Goal: Transaction & Acquisition: Purchase product/service

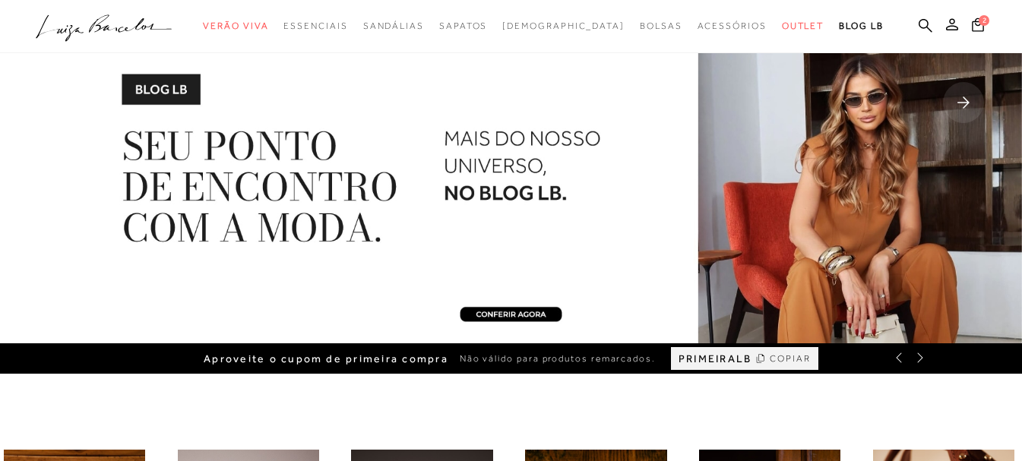
scroll to position [76, 0]
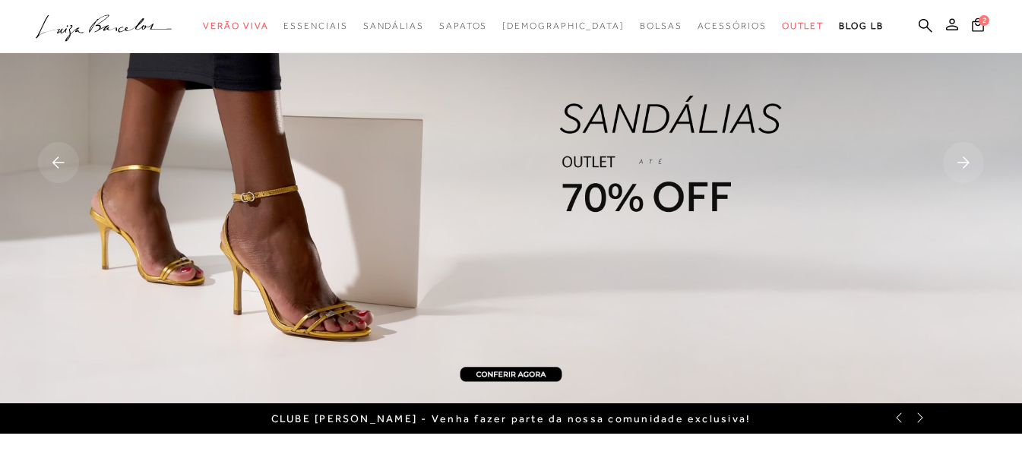
click at [517, 375] on img at bounding box center [511, 163] width 1022 height 479
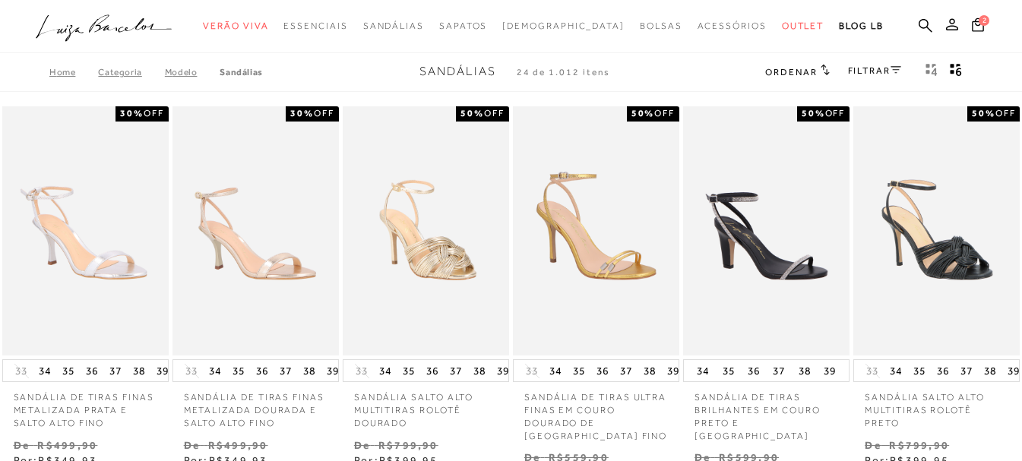
click at [898, 68] on icon at bounding box center [895, 70] width 11 height 8
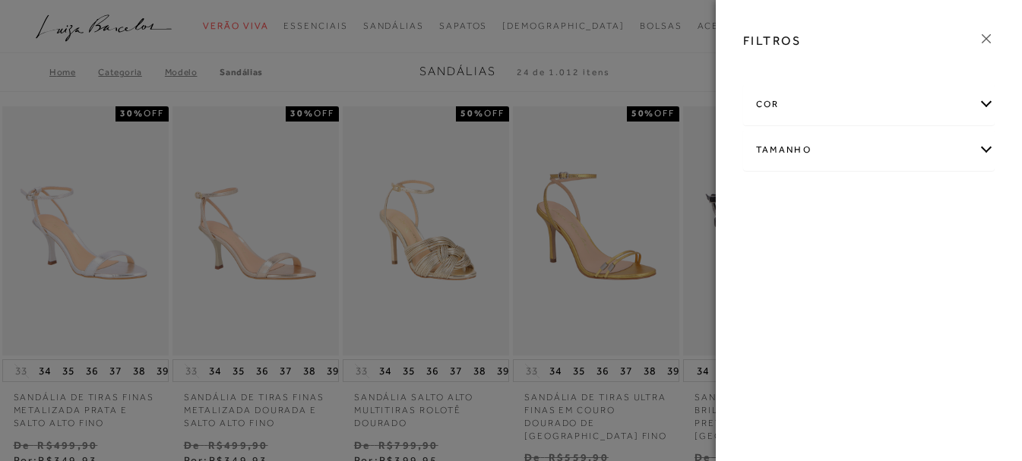
click at [983, 156] on div "Tamanho" at bounding box center [869, 150] width 251 height 40
click at [760, 264] on span "+ Ver mais..." at bounding box center [779, 264] width 49 height 17
click at [779, 265] on link "Ver mais..." at bounding box center [784, 264] width 41 height 11
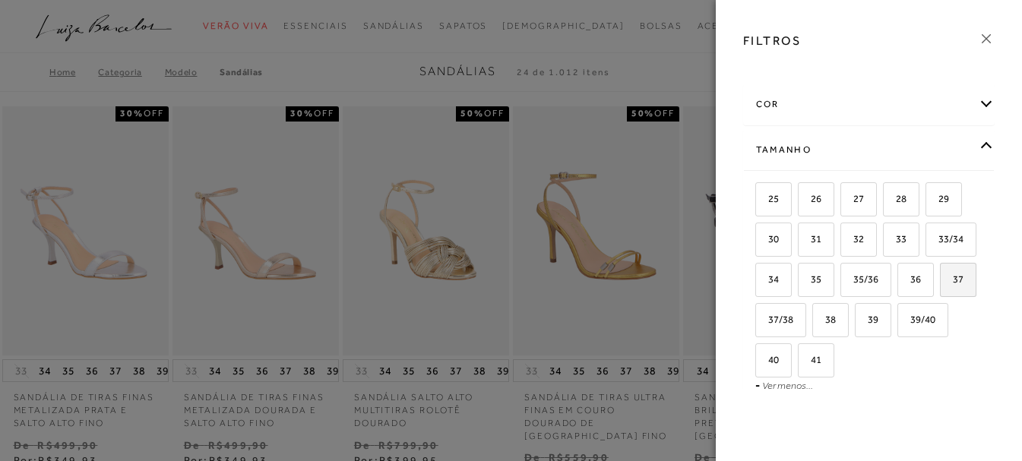
click at [941, 285] on span "37" at bounding box center [952, 278] width 22 height 11
click at [937, 289] on input "37" at bounding box center [944, 281] width 15 height 15
checkbox input "true"
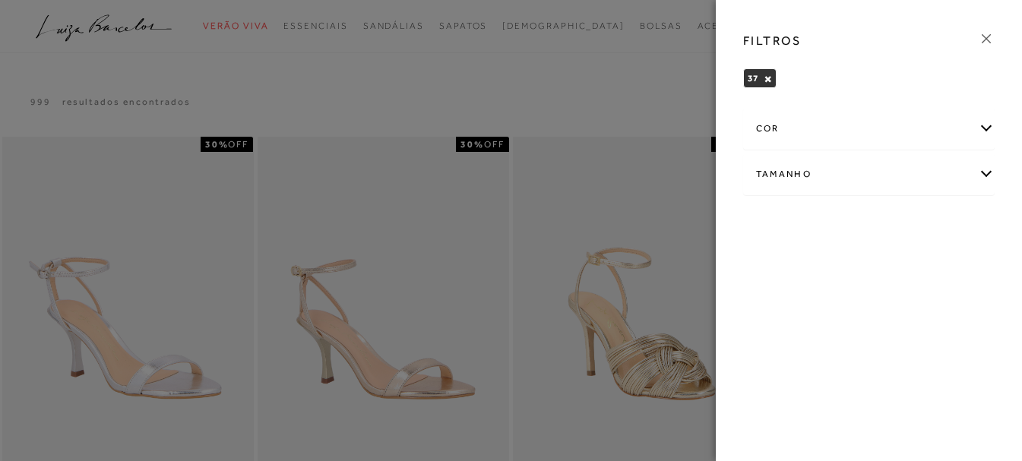
click at [984, 125] on div "cor" at bounding box center [869, 129] width 251 height 40
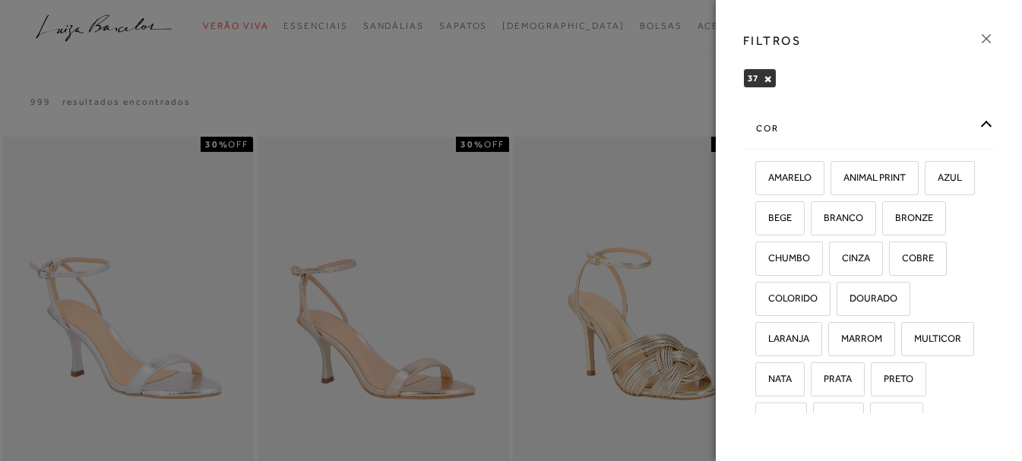
click at [984, 125] on div "cor AMARELO -" at bounding box center [869, 258] width 277 height 309
click at [976, 122] on div "cor" at bounding box center [869, 129] width 251 height 40
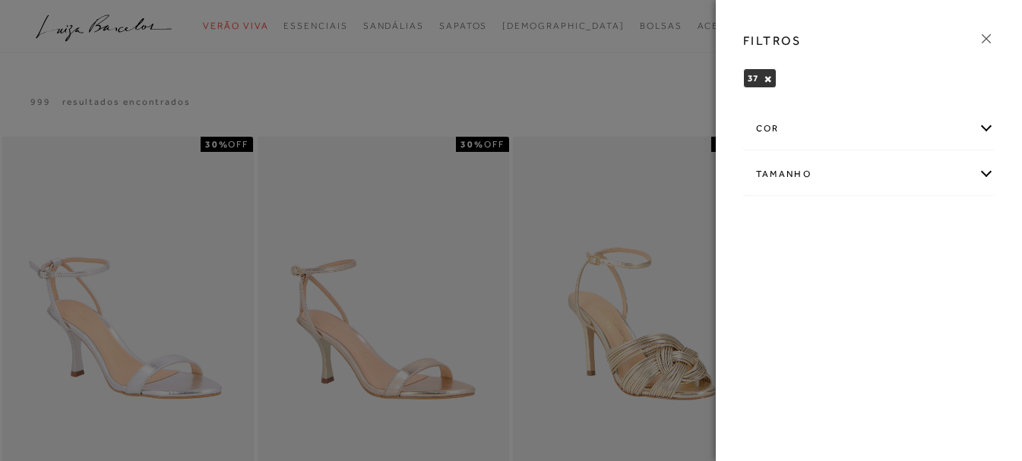
click at [991, 33] on icon at bounding box center [986, 38] width 17 height 17
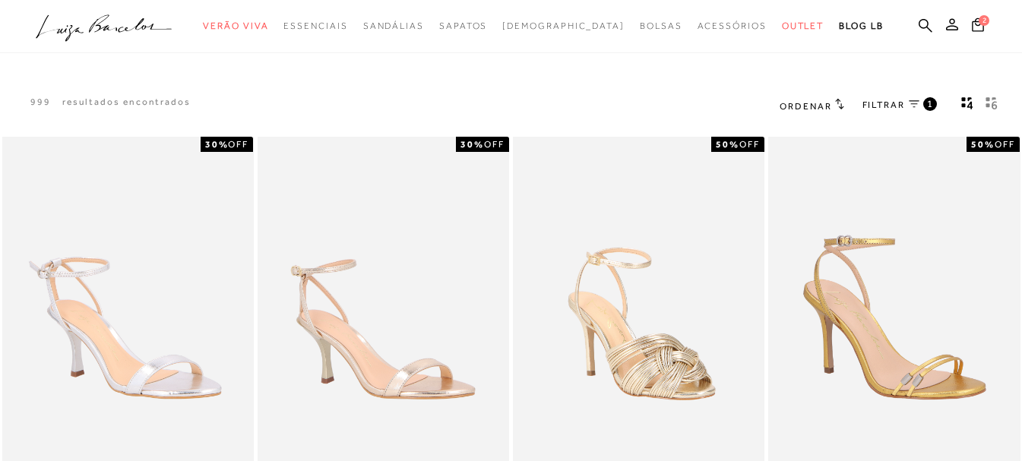
click at [1002, 108] on div at bounding box center [991, 106] width 24 height 20
click at [994, 105] on icon "gridText6Desc" at bounding box center [993, 105] width 5 height 8
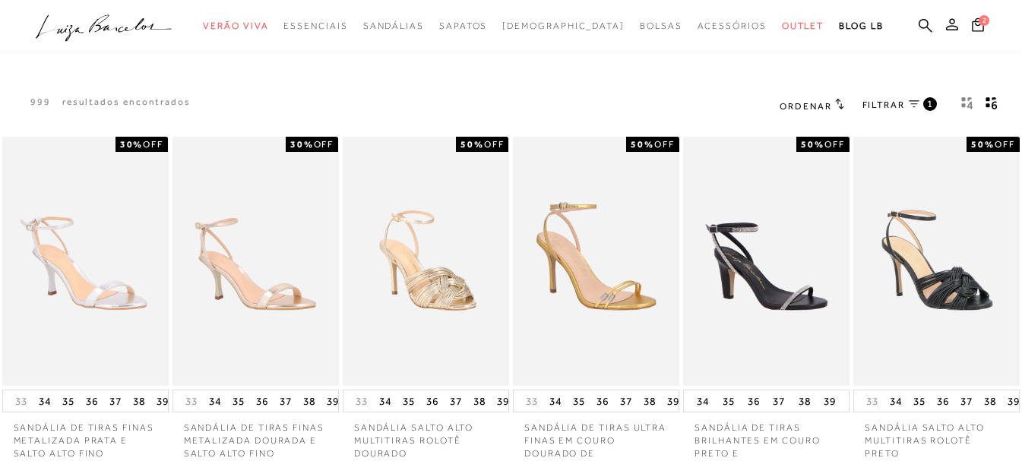
click at [839, 105] on icon at bounding box center [839, 103] width 9 height 11
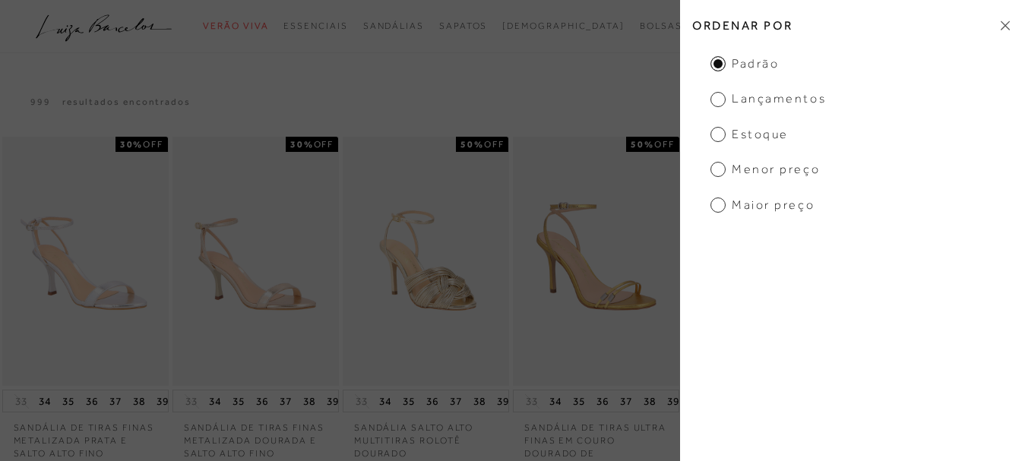
click at [721, 99] on span "Lançamentos" at bounding box center [767, 98] width 115 height 17
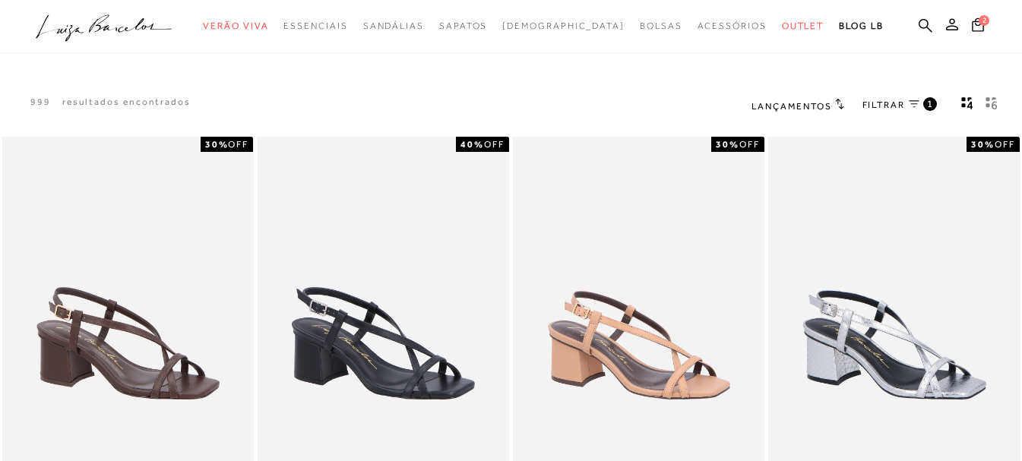
click at [997, 100] on icon "gridText6Desc" at bounding box center [991, 103] width 12 height 14
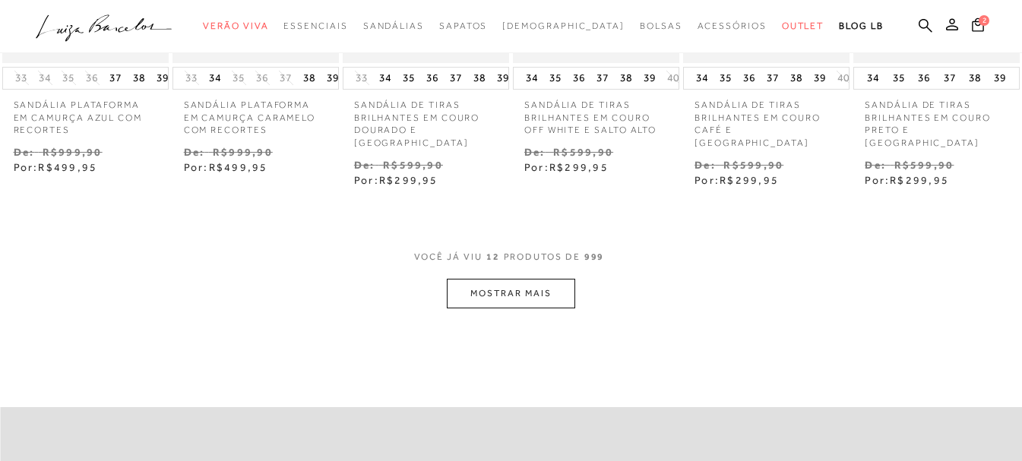
scroll to position [684, 0]
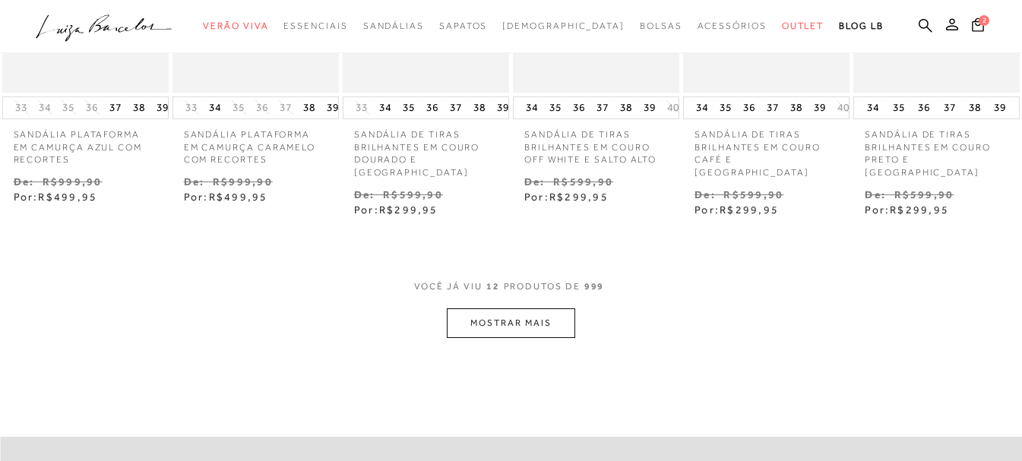
click at [558, 318] on button "MOSTRAR MAIS" at bounding box center [511, 323] width 128 height 30
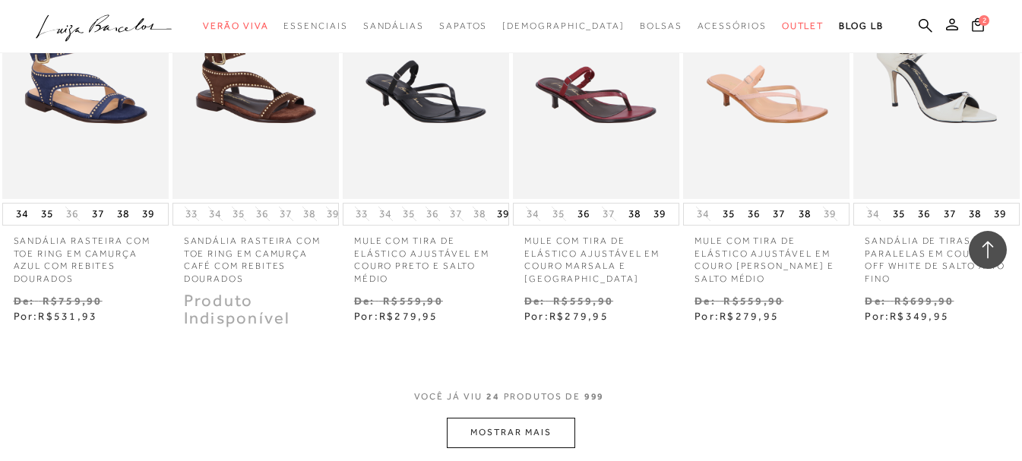
scroll to position [1367, 0]
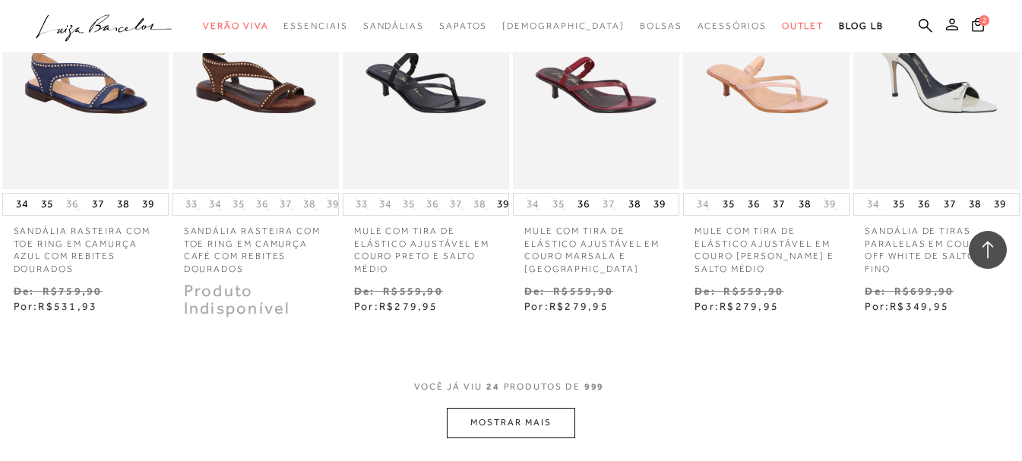
click at [554, 408] on button "MOSTRAR MAIS" at bounding box center [511, 423] width 128 height 30
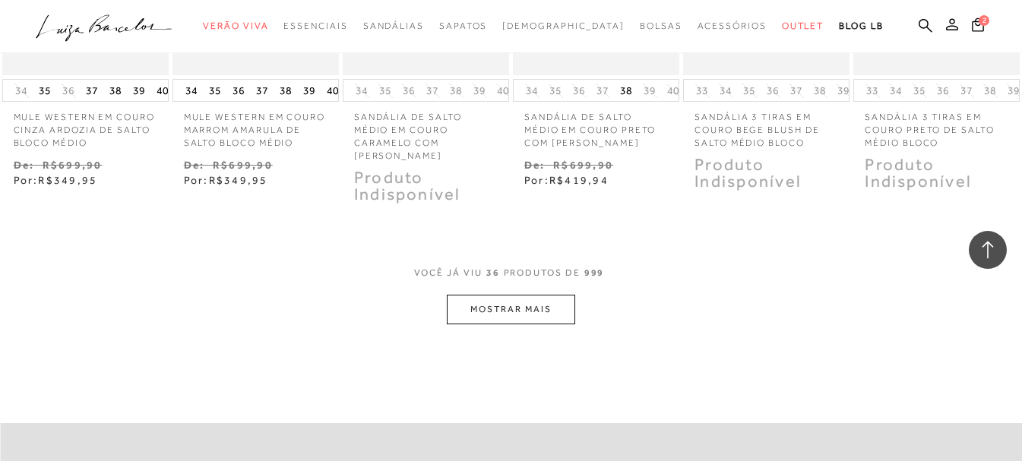
scroll to position [2279, 0]
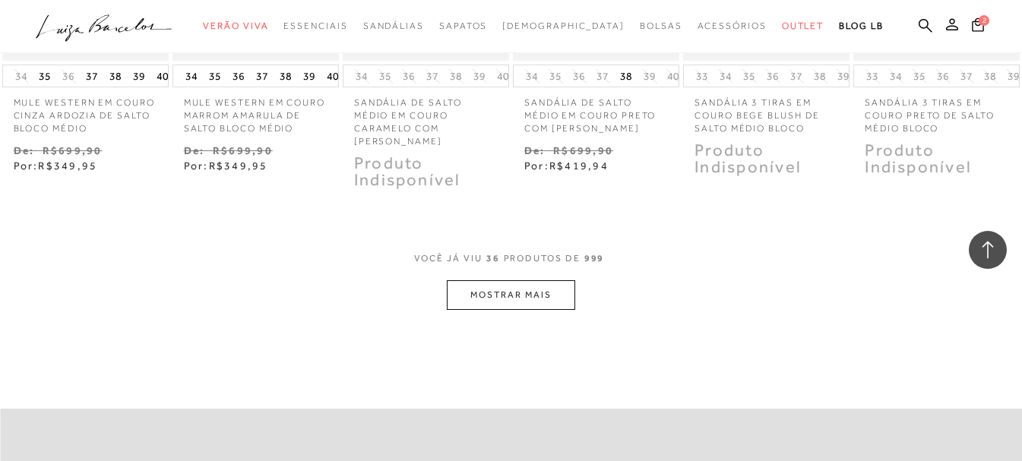
click at [523, 280] on button "MOSTRAR MAIS" at bounding box center [511, 295] width 128 height 30
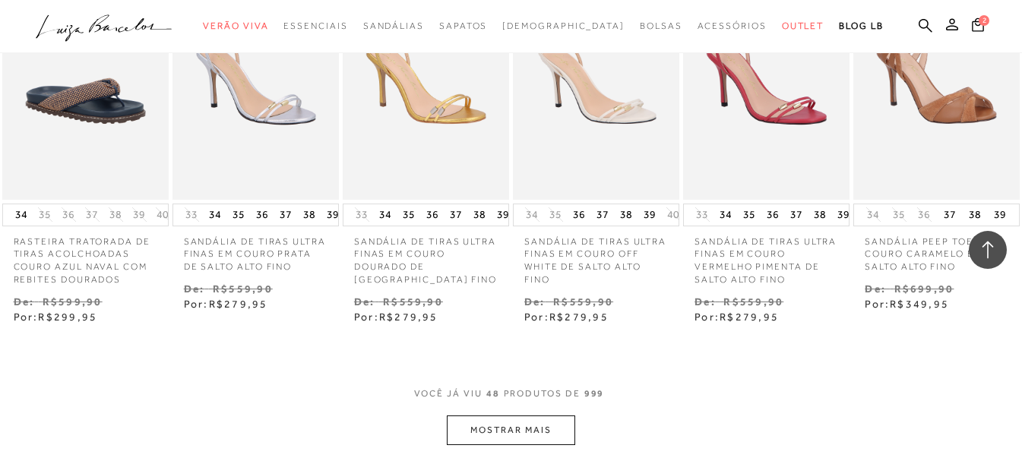
scroll to position [3039, 0]
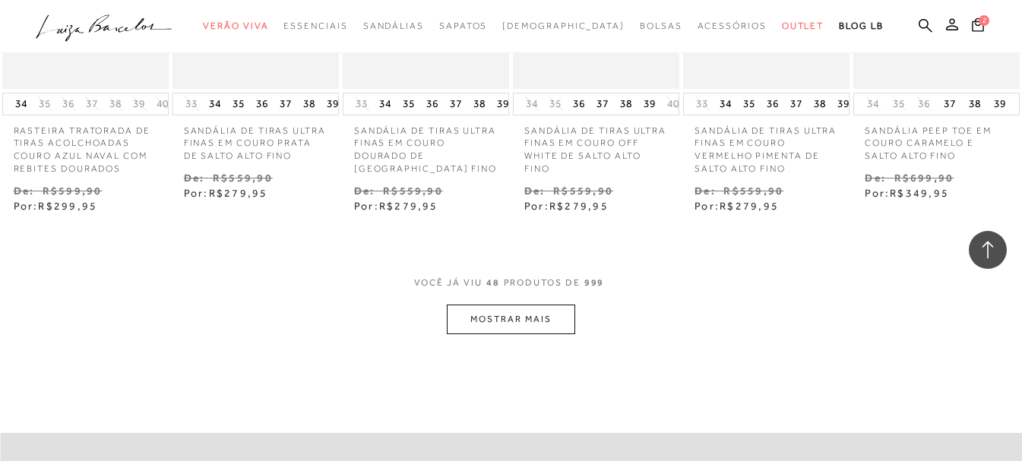
click at [536, 305] on button "MOSTRAR MAIS" at bounding box center [511, 320] width 128 height 30
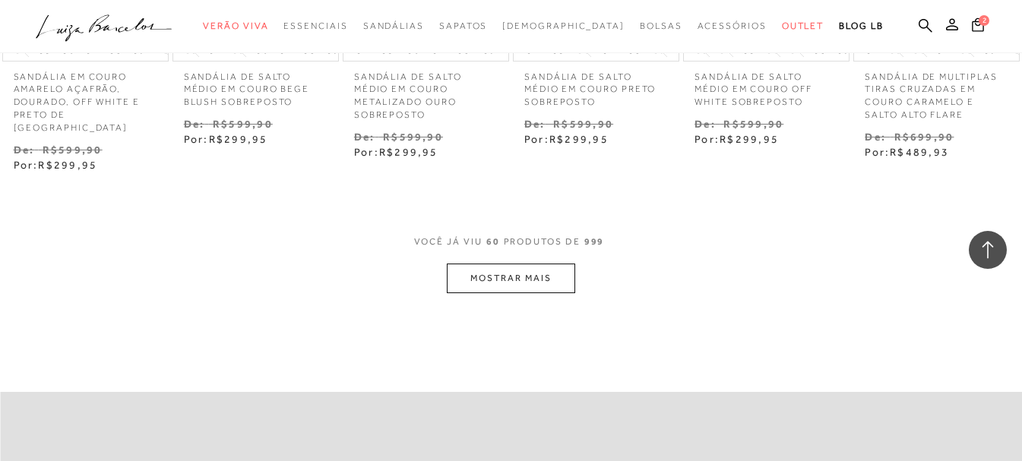
scroll to position [3875, 0]
click at [527, 234] on div "VOCê JÁ VIU 60 PRODUTOS DE 999" at bounding box center [511, 248] width 194 height 28
click at [553, 262] on button "MOSTRAR MAIS" at bounding box center [511, 277] width 128 height 30
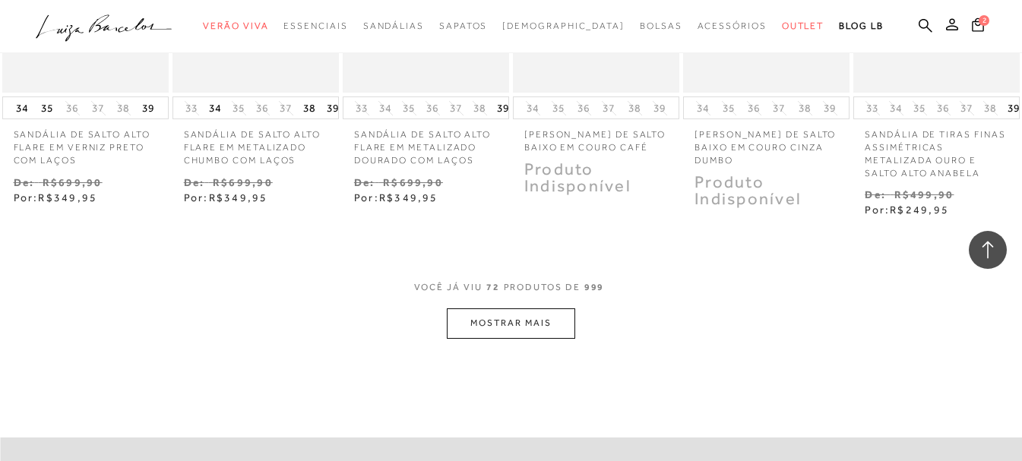
scroll to position [4634, 0]
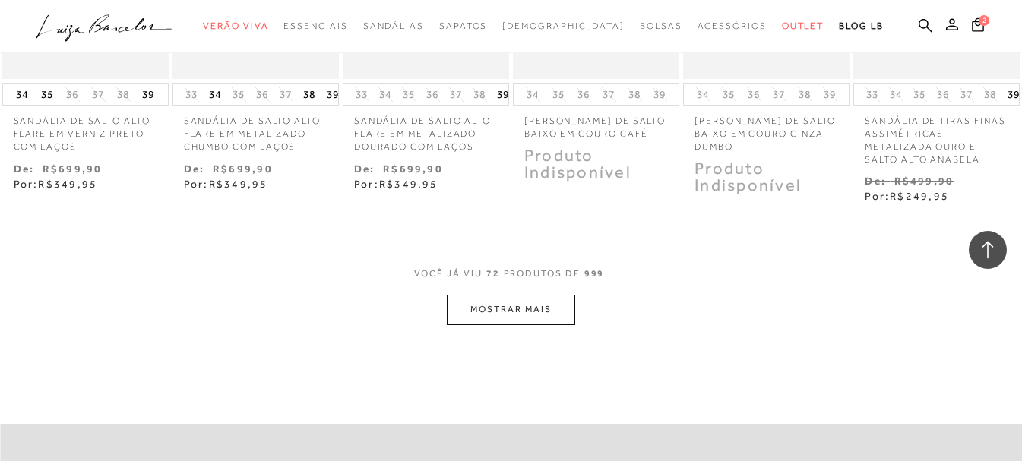
click at [549, 295] on button "MOSTRAR MAIS" at bounding box center [511, 310] width 128 height 30
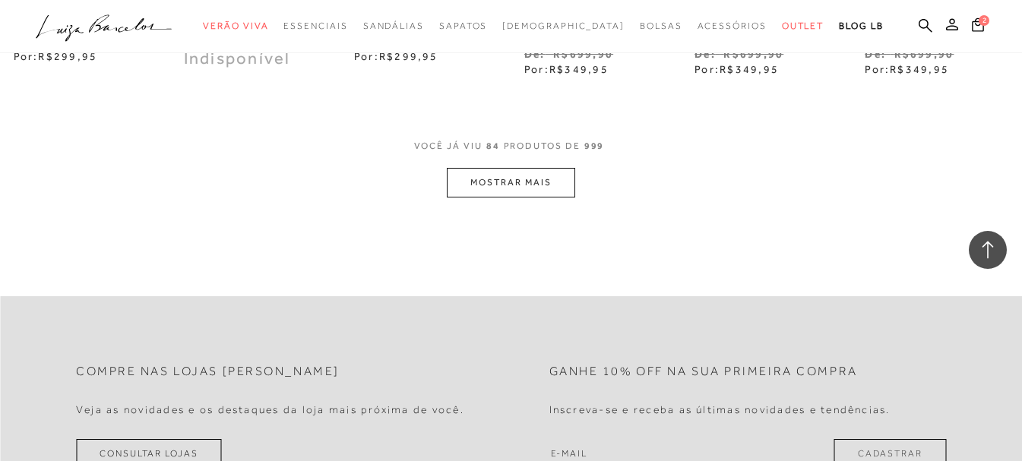
scroll to position [5546, 0]
click at [553, 167] on button "MOSTRAR MAIS" at bounding box center [511, 182] width 128 height 30
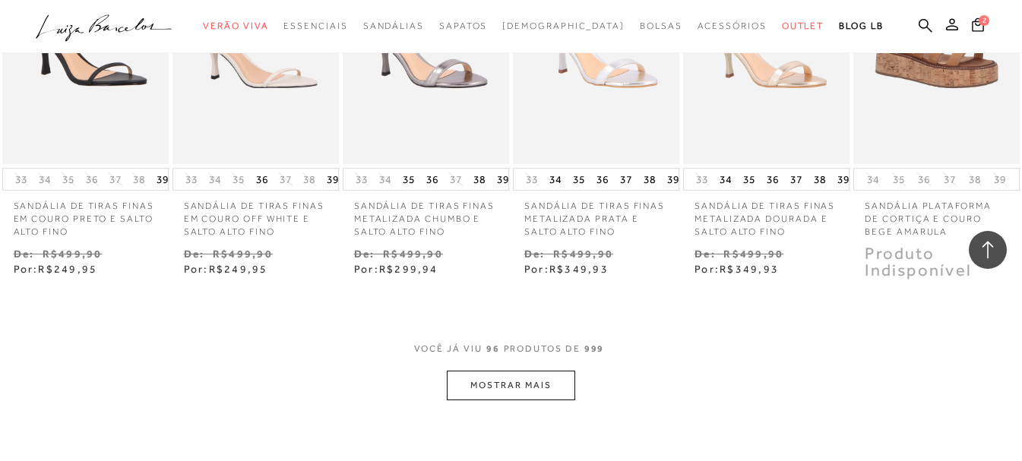
scroll to position [6154, 0]
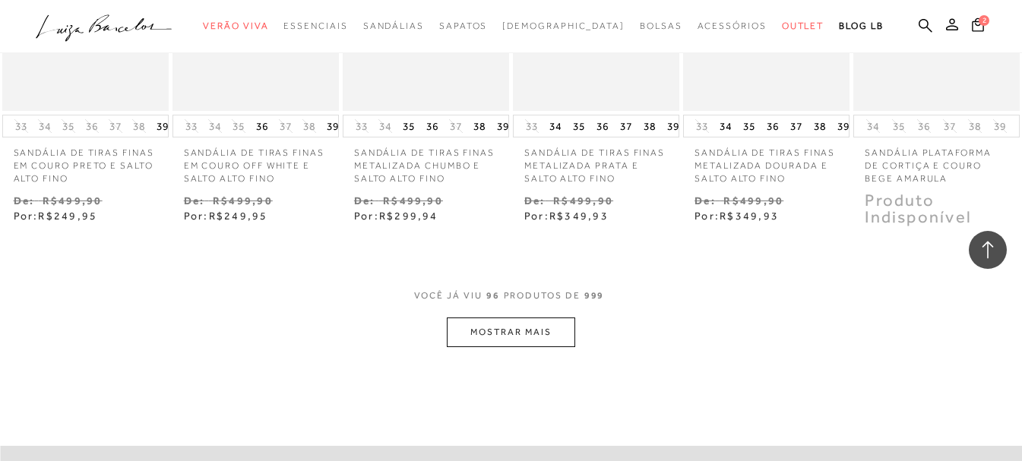
click at [495, 318] on button "MOSTRAR MAIS" at bounding box center [511, 333] width 128 height 30
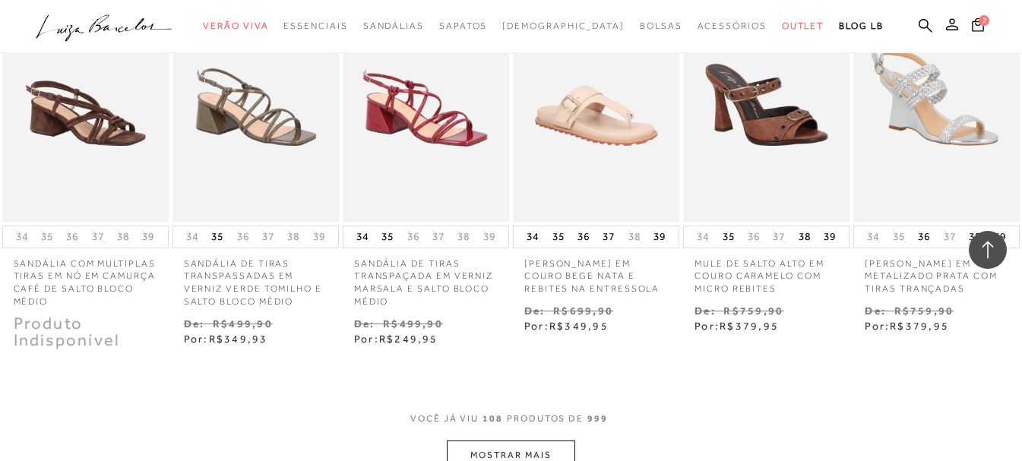
scroll to position [6913, 0]
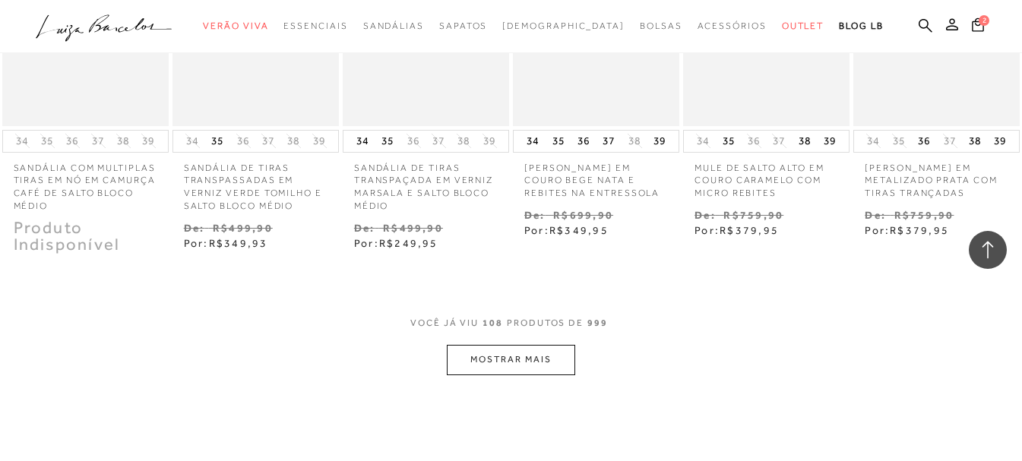
click at [528, 345] on button "MOSTRAR MAIS" at bounding box center [511, 360] width 128 height 30
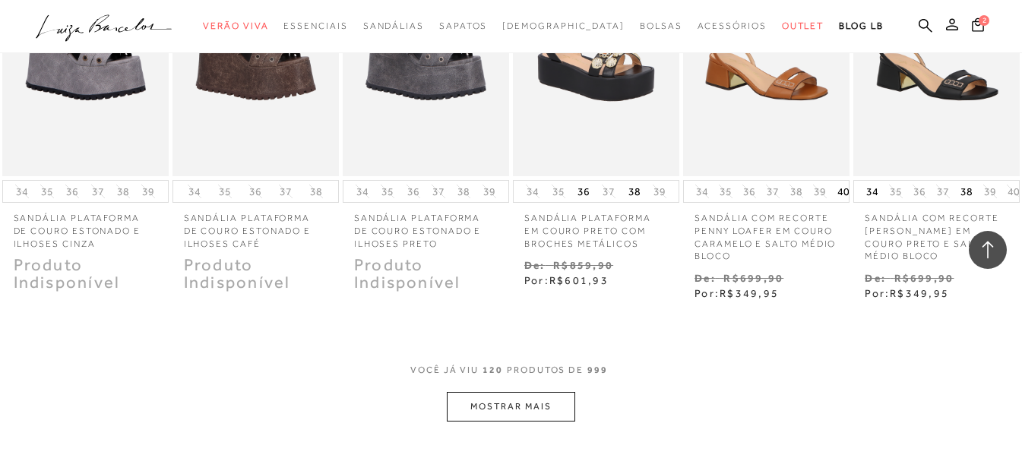
scroll to position [7673, 0]
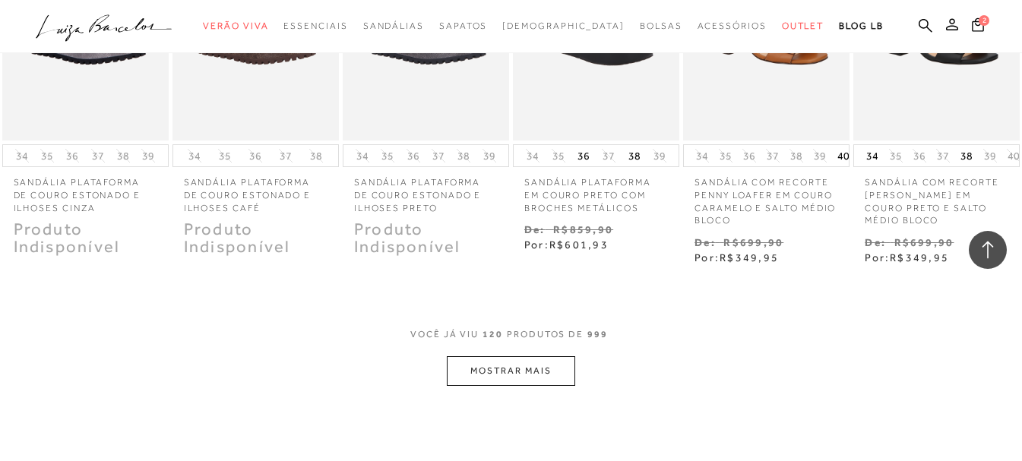
click at [526, 356] on button "MOSTRAR MAIS" at bounding box center [511, 371] width 128 height 30
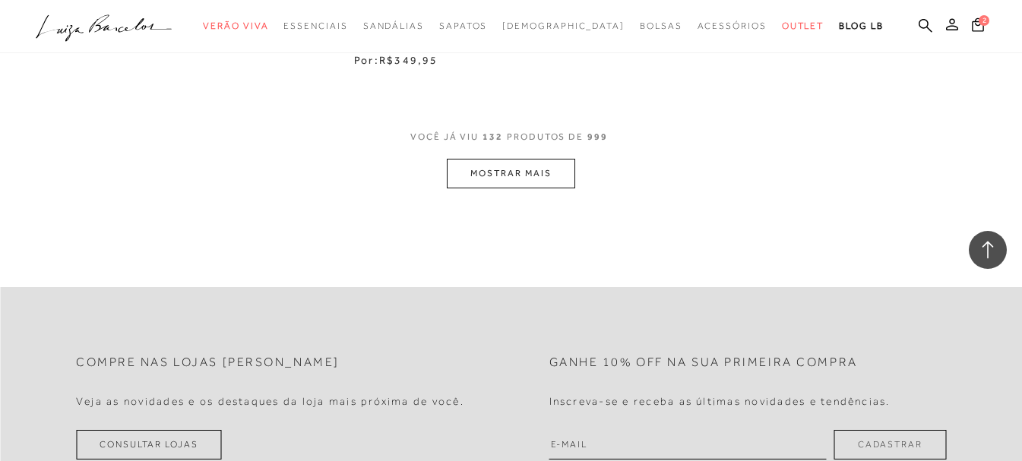
scroll to position [8661, 0]
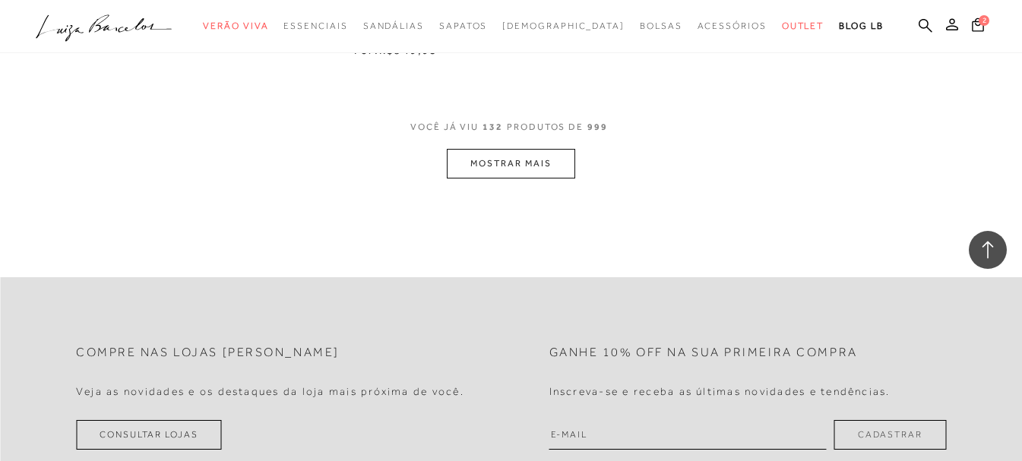
click at [528, 121] on div "VOCê JÁ VIU 132 PRODUTOS DE 999" at bounding box center [510, 135] width 201 height 28
click at [532, 149] on button "MOSTRAR MAIS" at bounding box center [511, 164] width 128 height 30
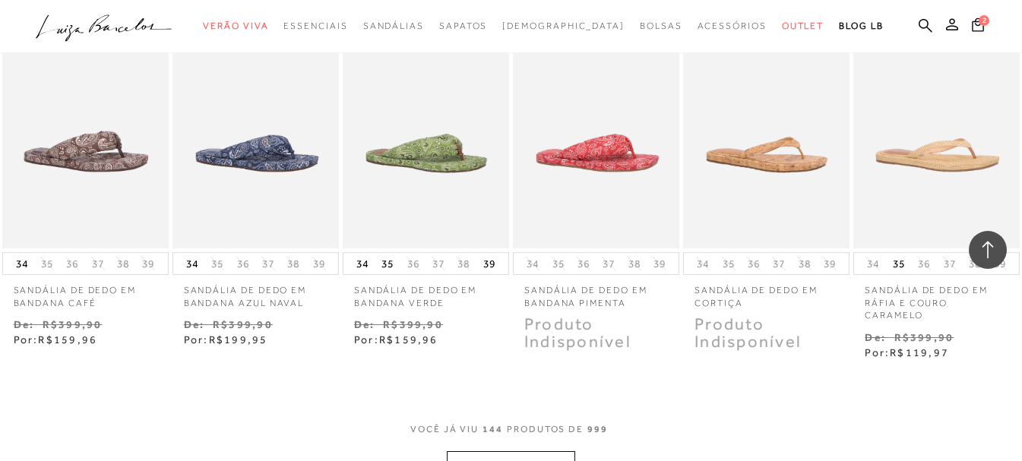
scroll to position [9193, 0]
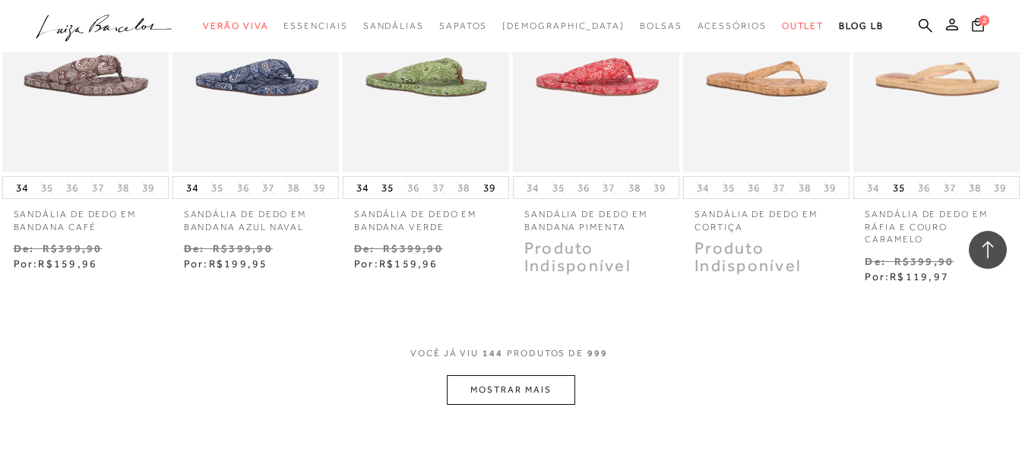
click at [525, 347] on span "PRODUTOS DE" at bounding box center [545, 353] width 77 height 13
click at [526, 375] on button "MOSTRAR MAIS" at bounding box center [511, 390] width 128 height 30
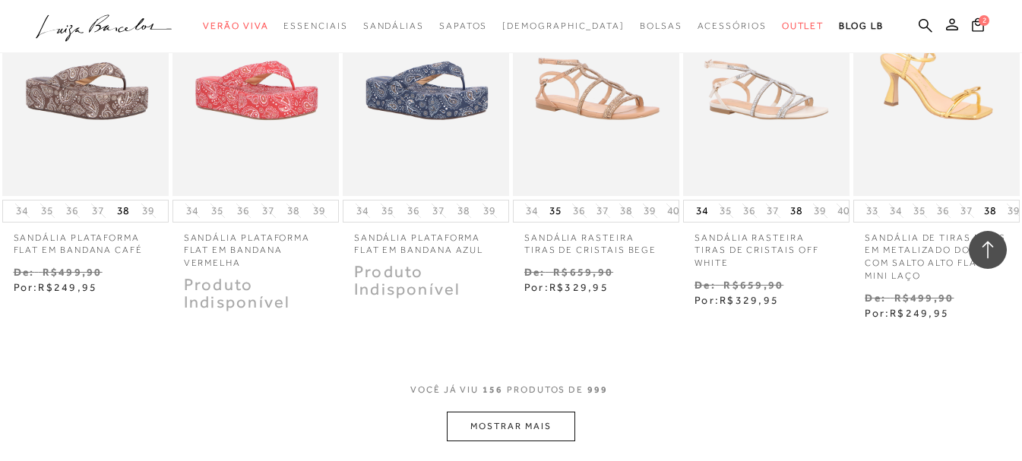
scroll to position [9952, 0]
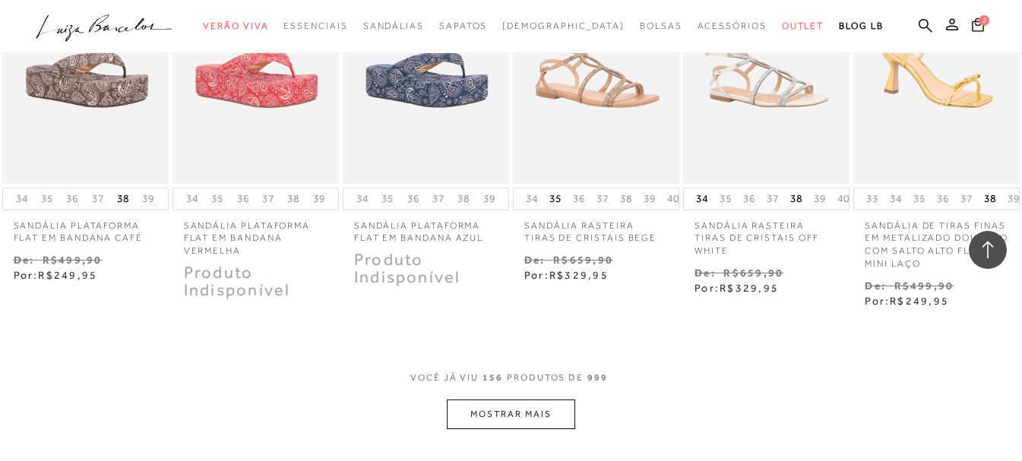
click at [519, 400] on button "MOSTRAR MAIS" at bounding box center [511, 415] width 128 height 30
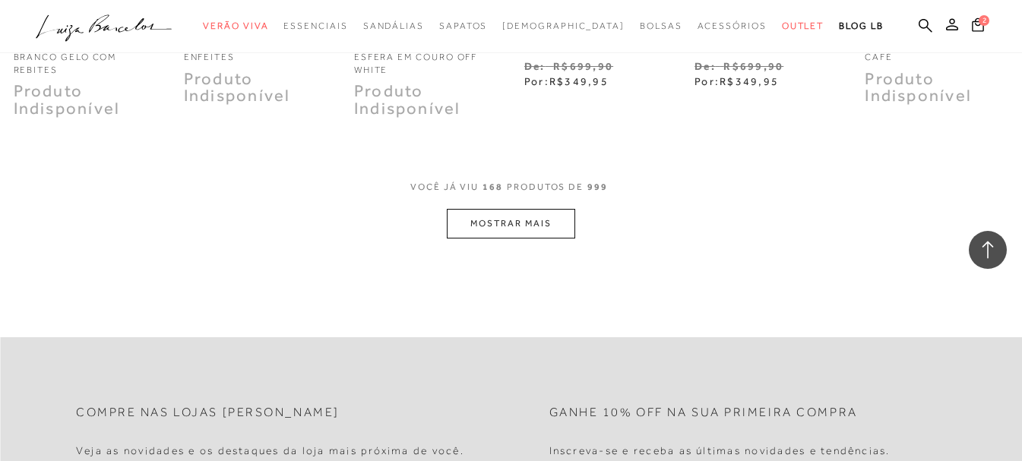
scroll to position [10940, 0]
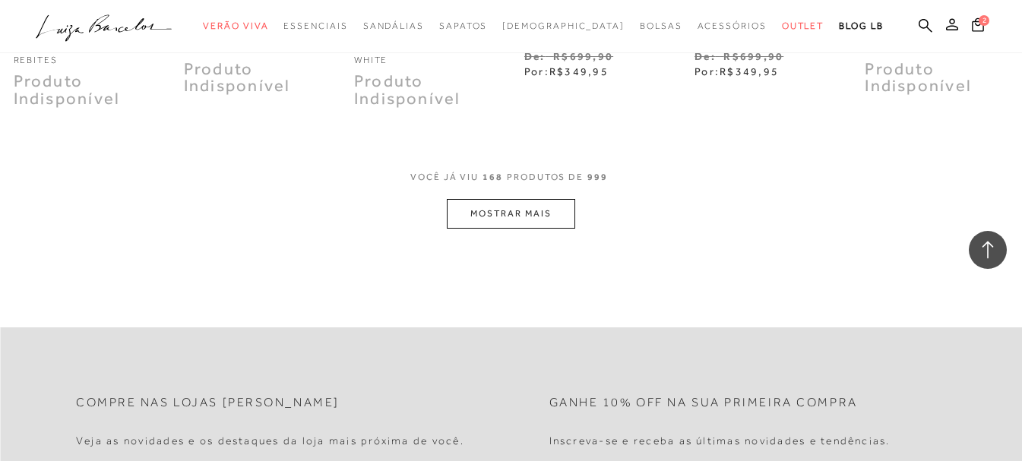
click at [492, 199] on button "MOSTRAR MAIS" at bounding box center [511, 214] width 128 height 30
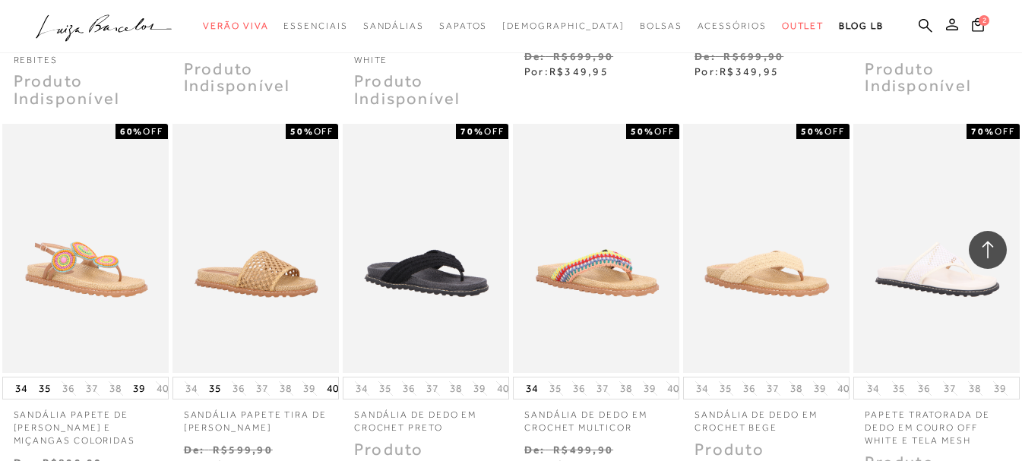
click at [980, 238] on div at bounding box center [988, 250] width 38 height 38
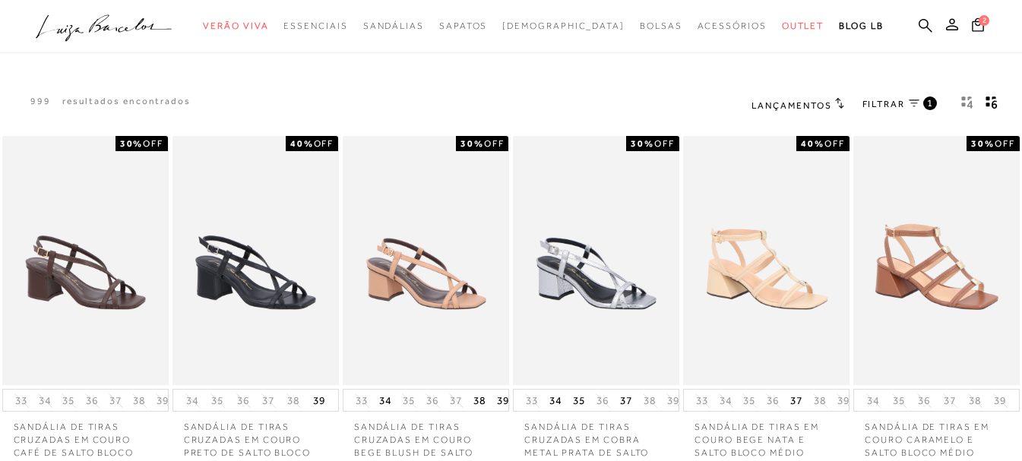
scroll to position [0, 0]
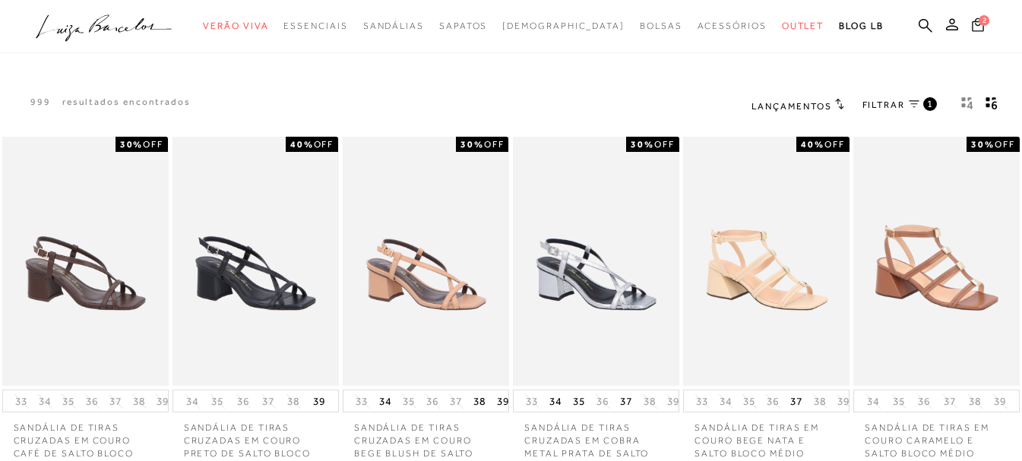
click at [983, 27] on icon at bounding box center [978, 24] width 12 height 14
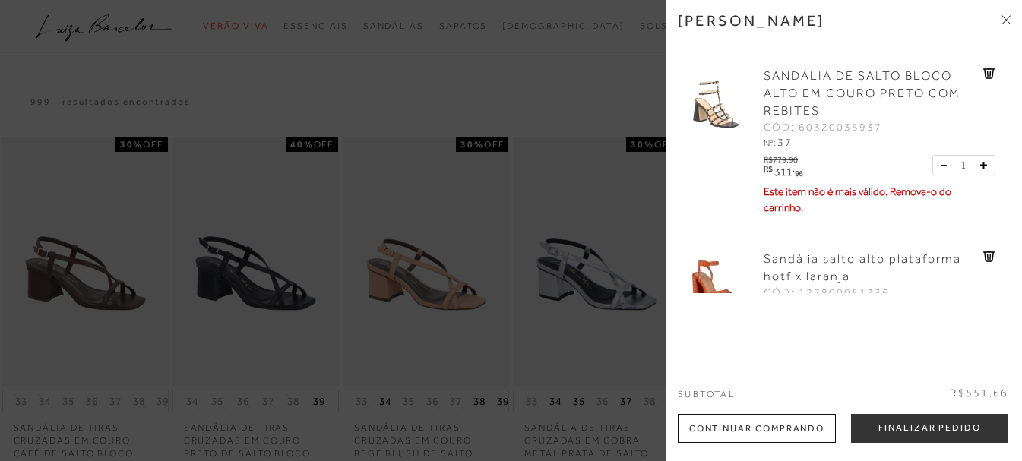
click at [987, 70] on icon at bounding box center [988, 73] width 11 height 11
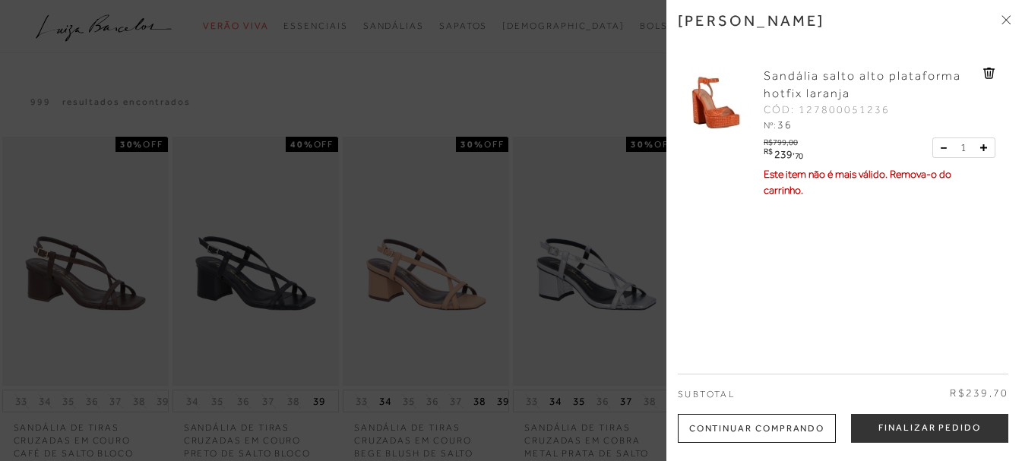
click at [983, 69] on icon at bounding box center [988, 73] width 11 height 11
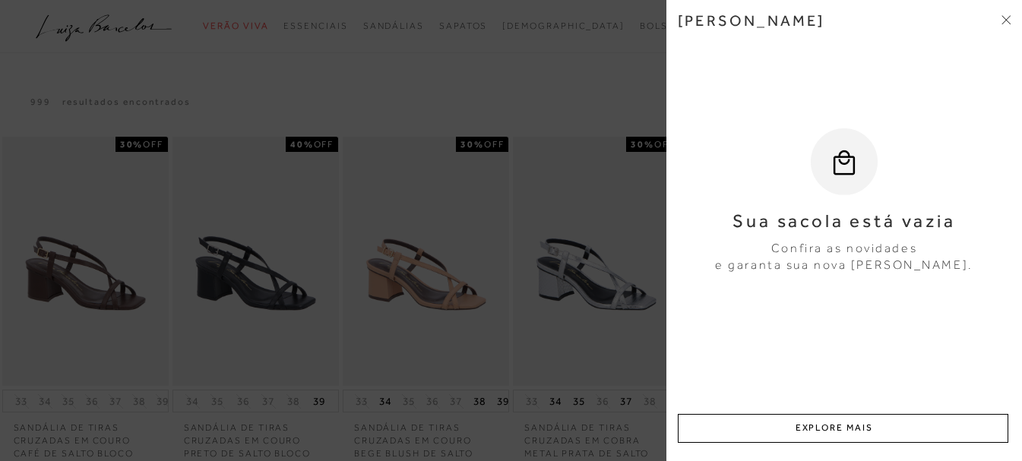
click at [1011, 24] on div "[PERSON_NAME] Sua sacola está vazia Confira as novidades e garanta sua nova [PE…" at bounding box center [844, 230] width 356 height 461
click at [1002, 17] on icon at bounding box center [1005, 19] width 9 height 9
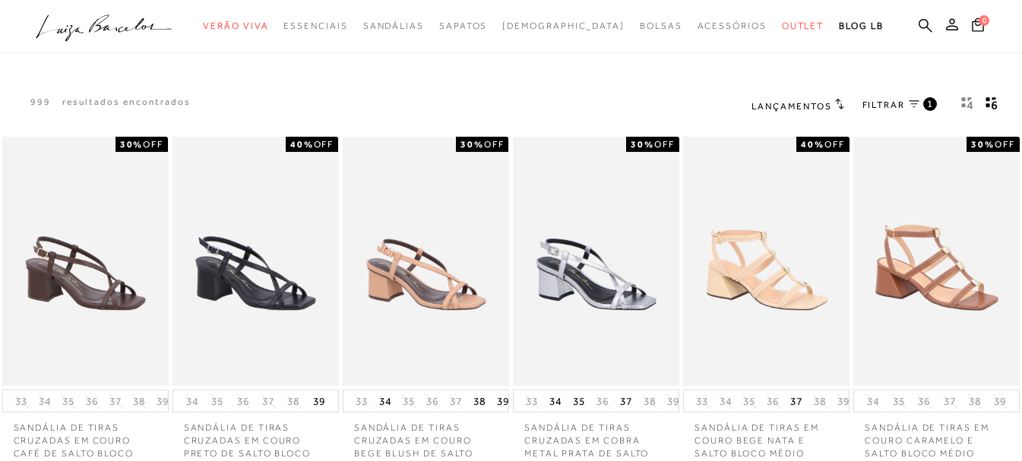
click at [836, 101] on icon at bounding box center [839, 103] width 9 height 11
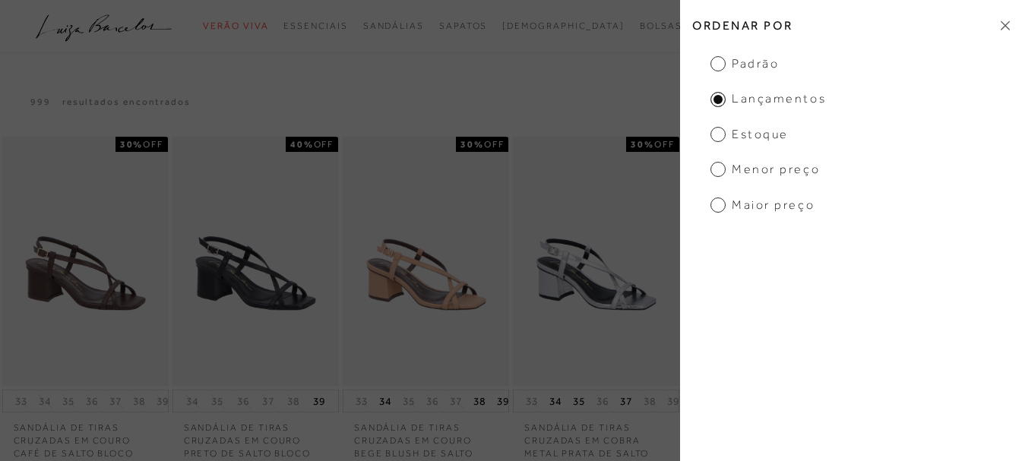
click at [715, 136] on span "Estoque" at bounding box center [749, 134] width 78 height 17
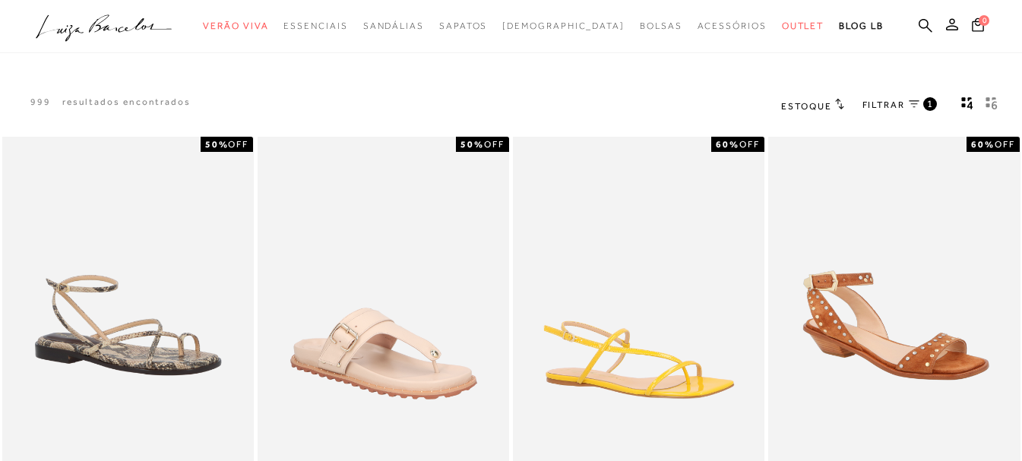
click at [808, 107] on span "Estoque" at bounding box center [806, 106] width 50 height 11
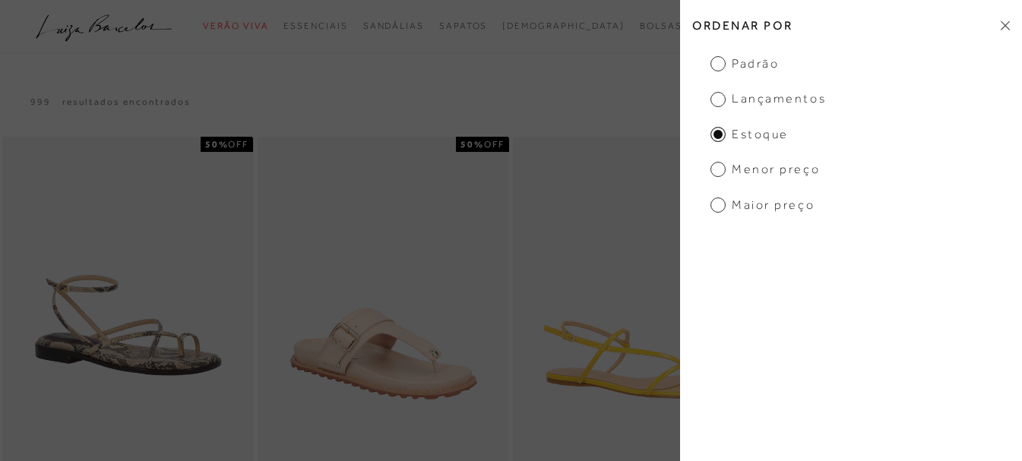
click at [795, 173] on span "Menor Preço" at bounding box center [764, 169] width 109 height 17
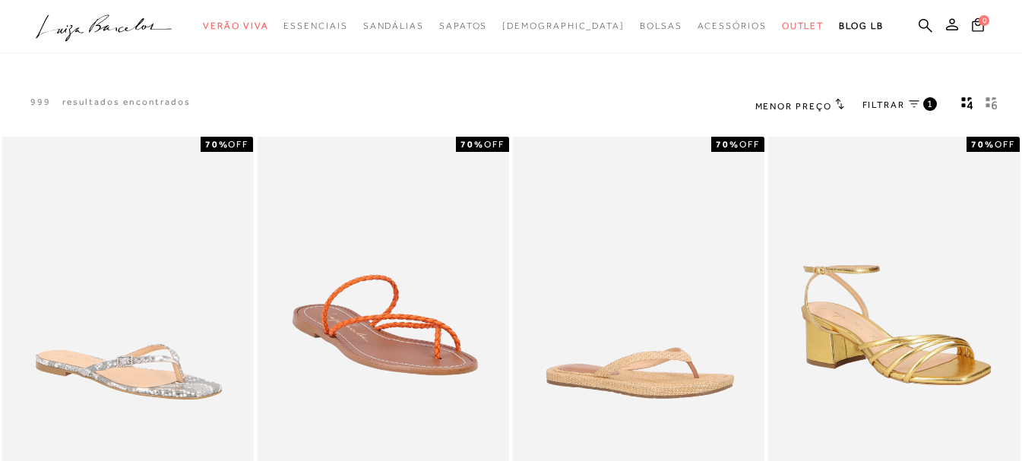
click at [991, 105] on icon "gridText6Desc" at bounding box center [991, 103] width 12 height 14
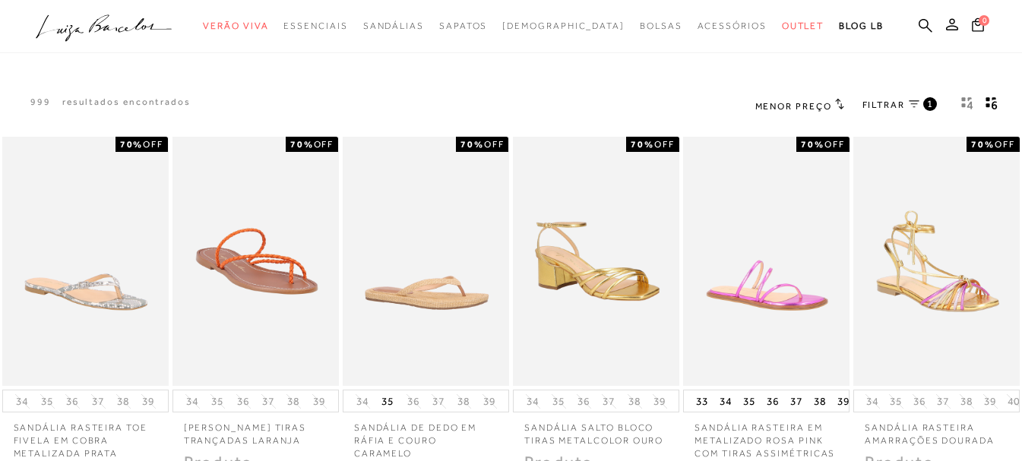
click at [929, 104] on span "1" at bounding box center [930, 103] width 7 height 13
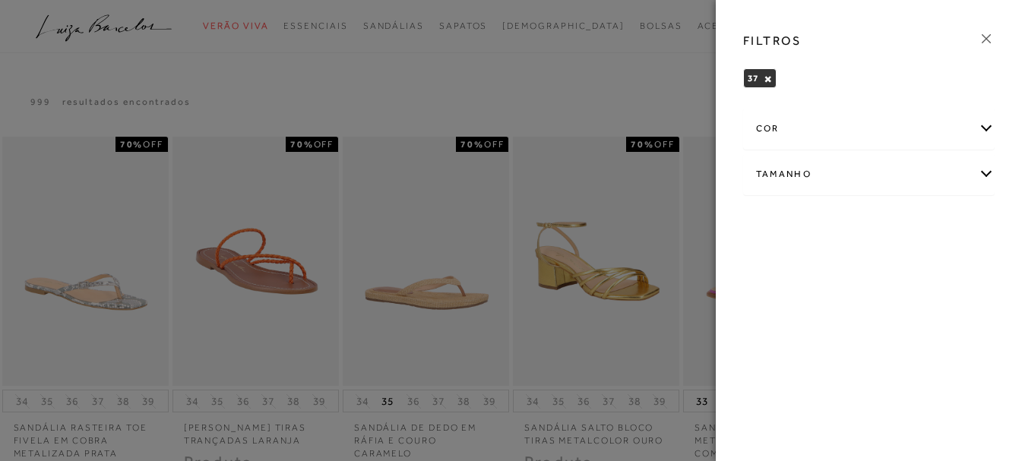
click at [931, 166] on div "Tamanho" at bounding box center [869, 174] width 251 height 40
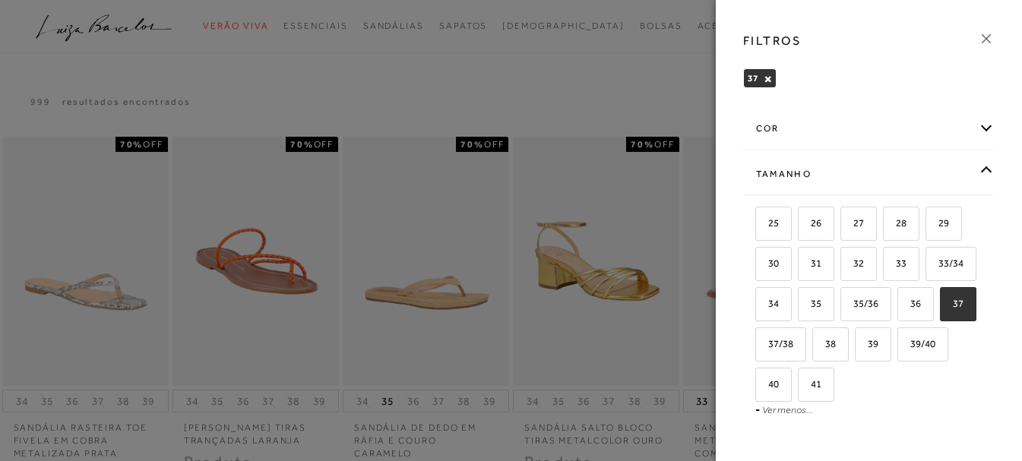
click at [941, 309] on span "37" at bounding box center [952, 303] width 22 height 11
click at [937, 314] on input "37" at bounding box center [944, 306] width 15 height 15
checkbox input "false"
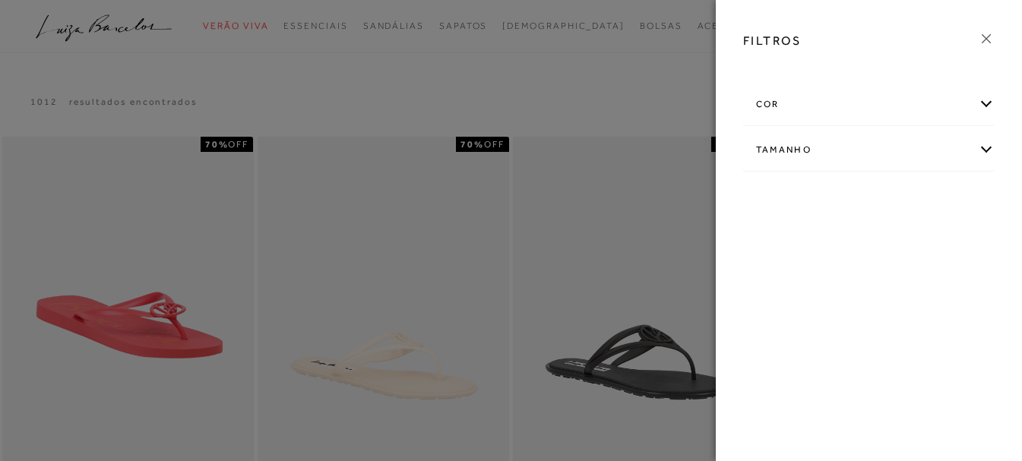
click at [994, 34] on icon at bounding box center [986, 38] width 17 height 17
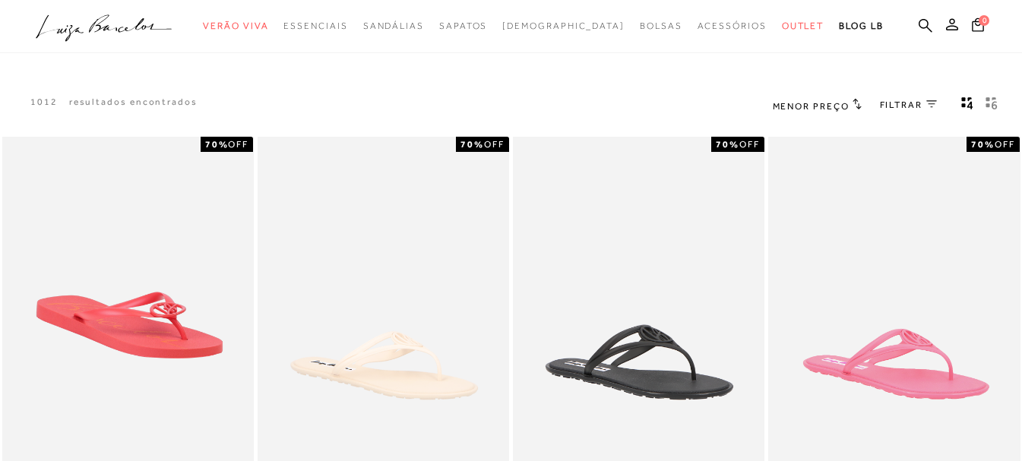
click at [991, 101] on icon "gridText6Desc" at bounding box center [991, 103] width 12 height 14
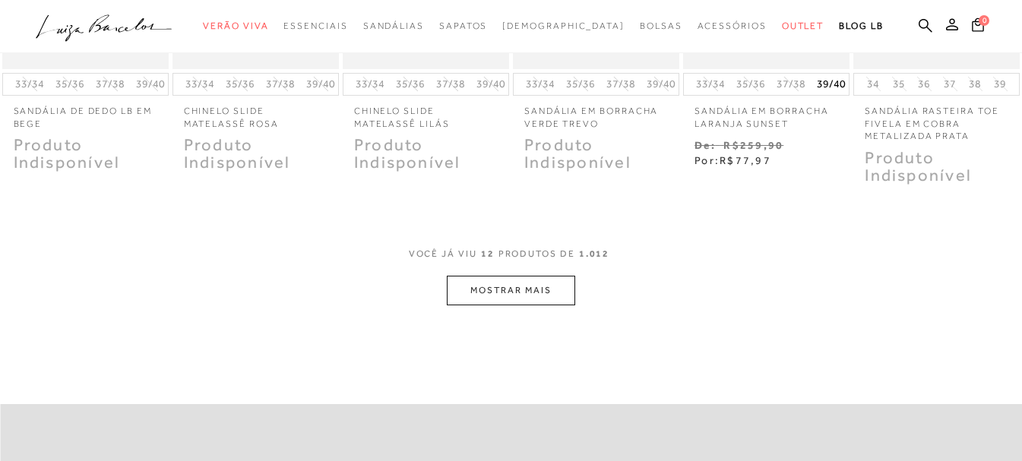
scroll to position [684, 0]
click at [484, 277] on button "MOSTRAR MAIS" at bounding box center [511, 292] width 128 height 30
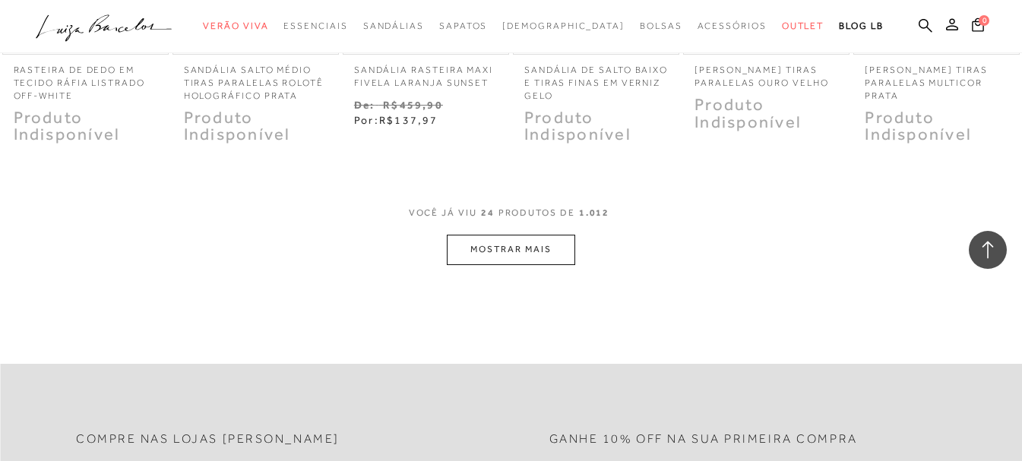
scroll to position [1519, 0]
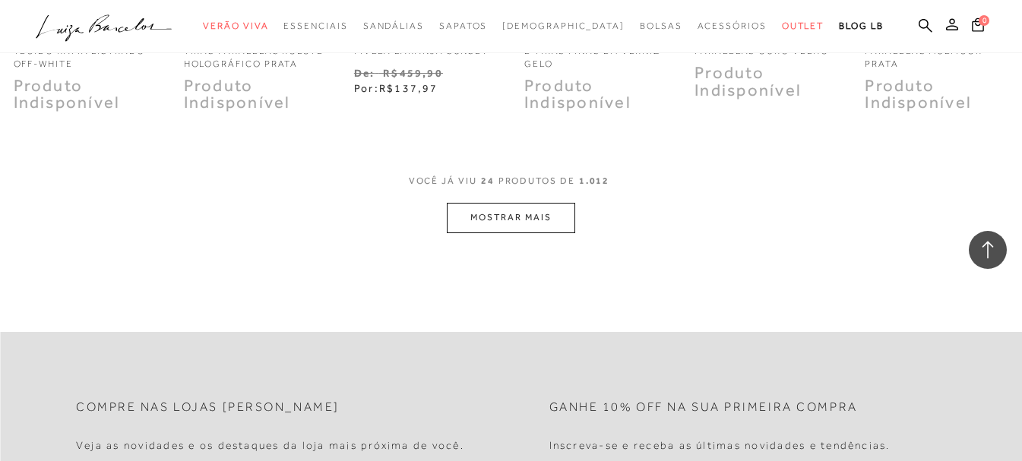
click at [517, 226] on button "MOSTRAR MAIS" at bounding box center [511, 218] width 128 height 30
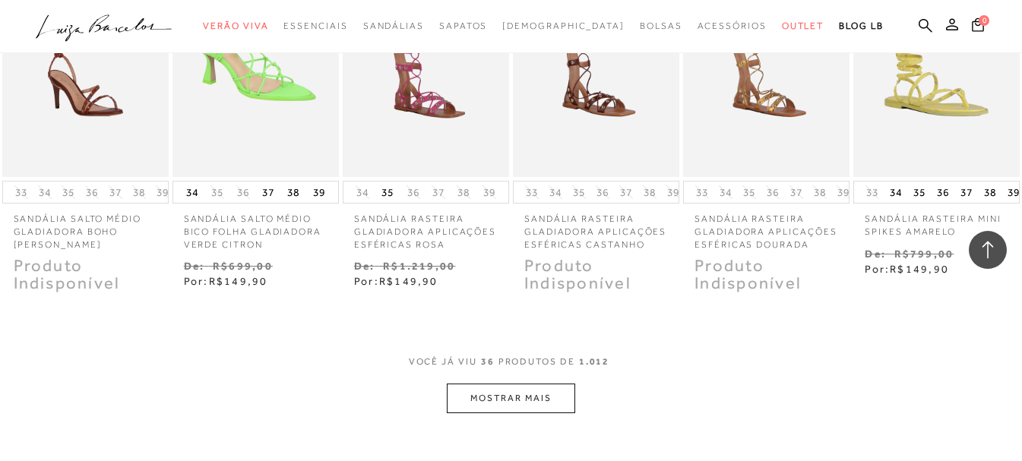
scroll to position [2127, 0]
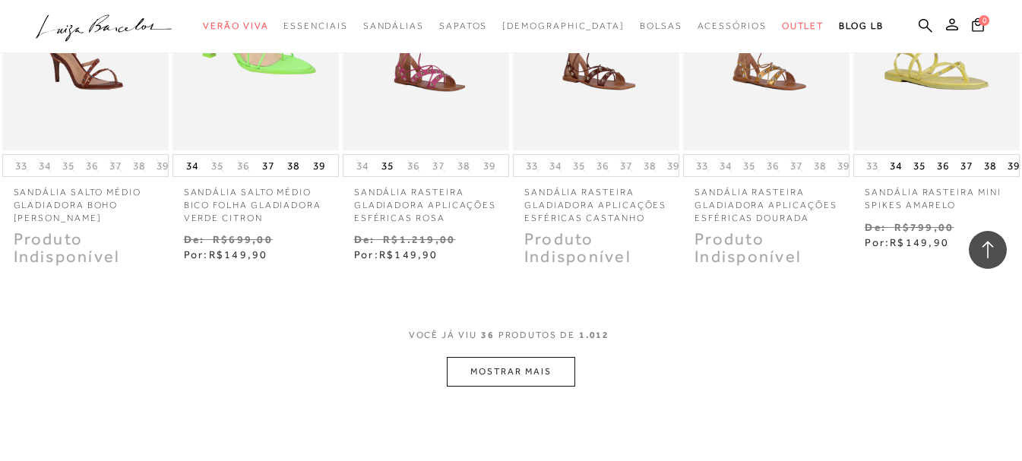
click at [557, 375] on button "MOSTRAR MAIS" at bounding box center [511, 372] width 128 height 30
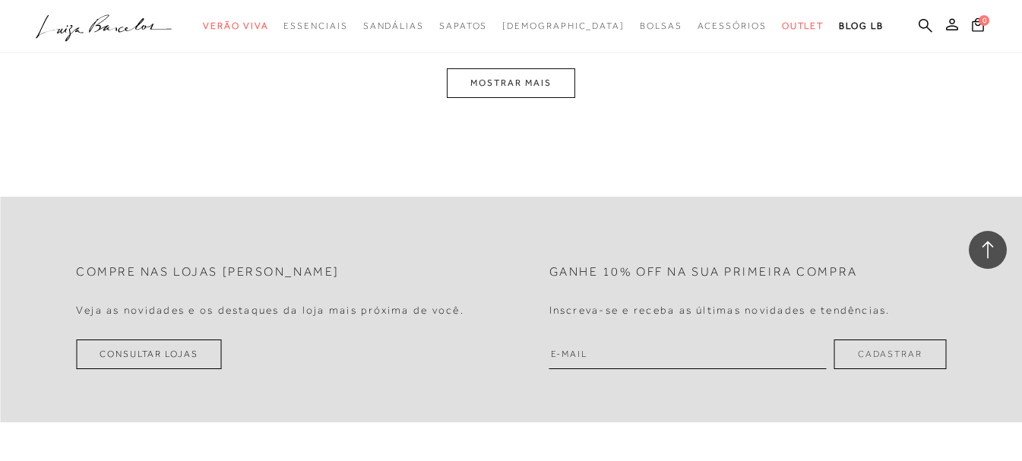
scroll to position [3191, 0]
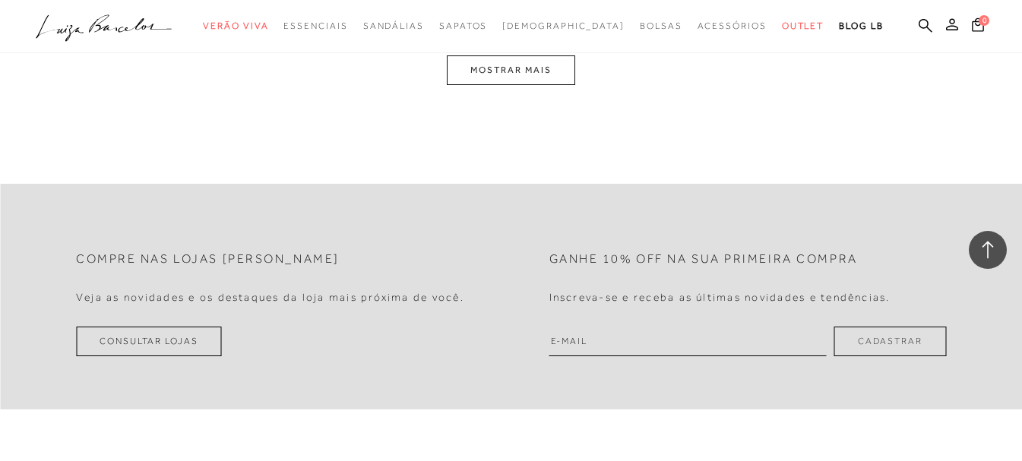
click at [492, 68] on button "MOSTRAR MAIS" at bounding box center [511, 70] width 128 height 30
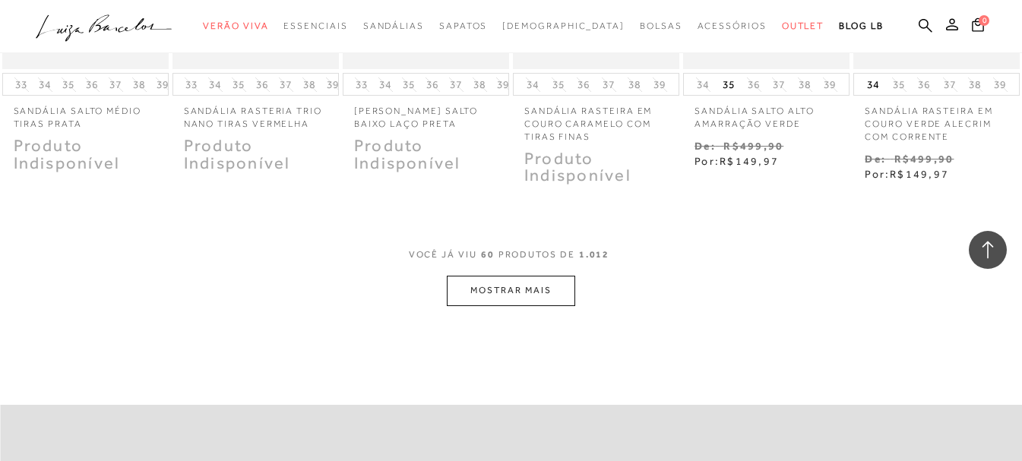
scroll to position [3734, 0]
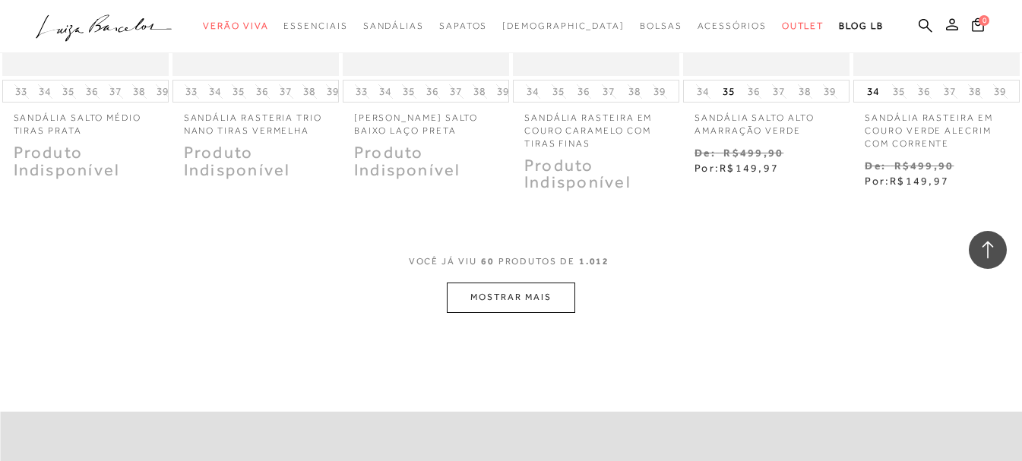
click at [511, 277] on div "VOCê JÁ VIU 60 PRODUTOS DE 1.012" at bounding box center [511, 269] width 205 height 28
click at [524, 296] on button "MOSTRAR MAIS" at bounding box center [511, 298] width 128 height 30
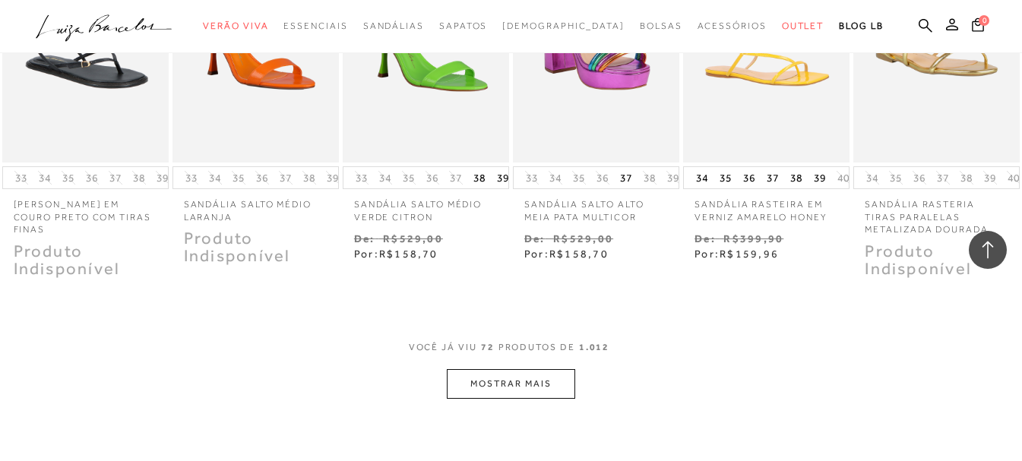
scroll to position [4494, 0]
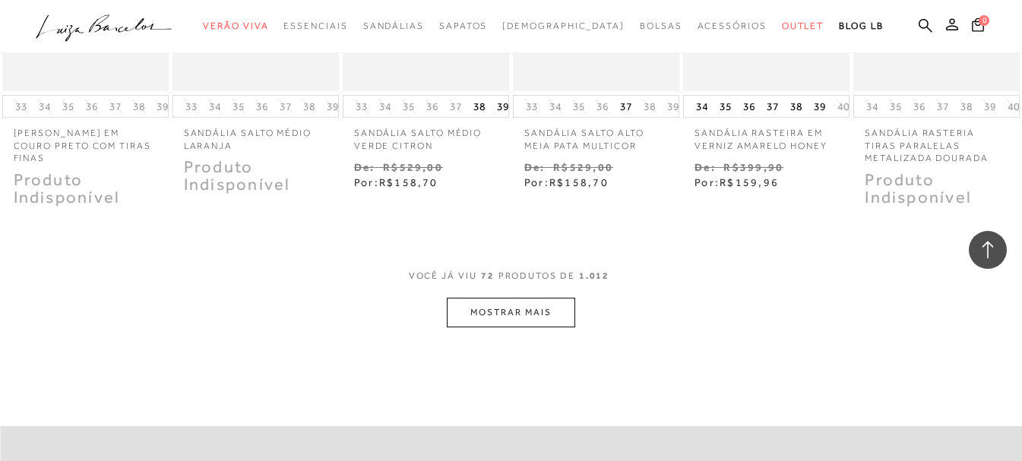
click at [490, 301] on button "MOSTRAR MAIS" at bounding box center [511, 313] width 128 height 30
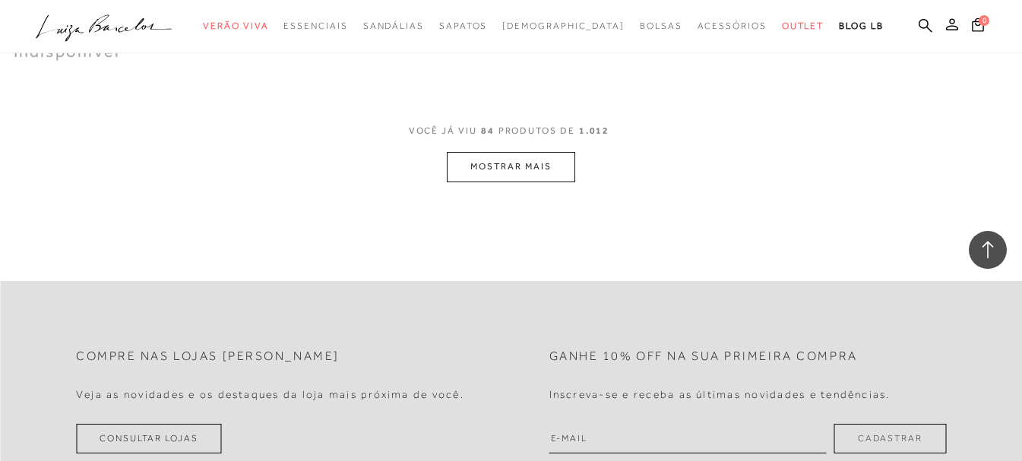
scroll to position [5405, 0]
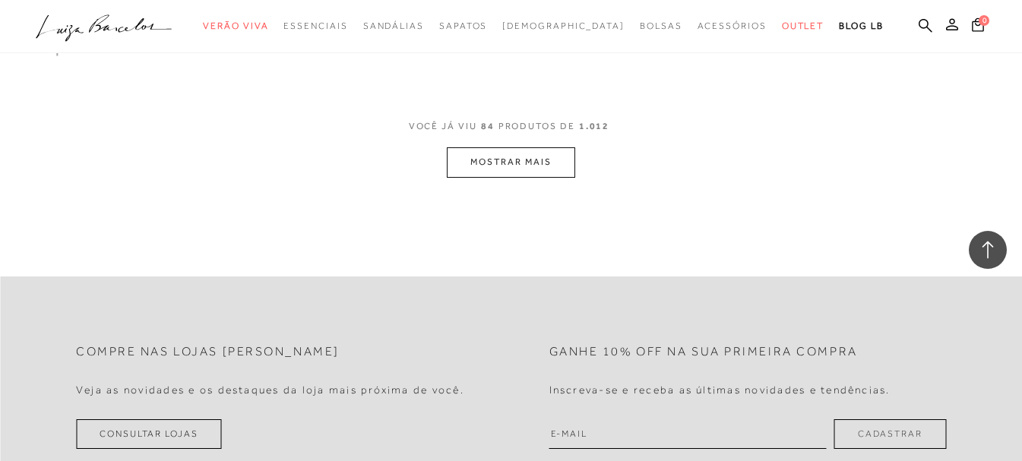
click at [473, 173] on button "MOSTRAR MAIS" at bounding box center [511, 162] width 128 height 30
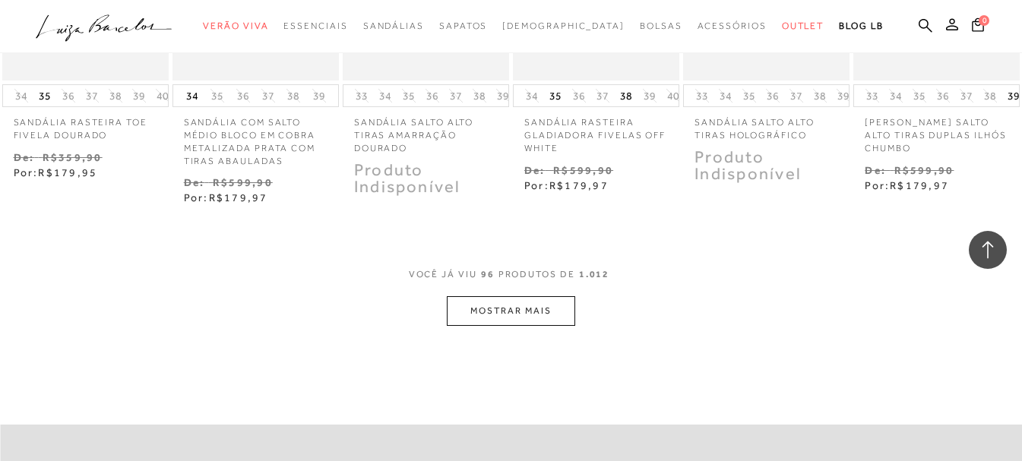
scroll to position [6165, 0]
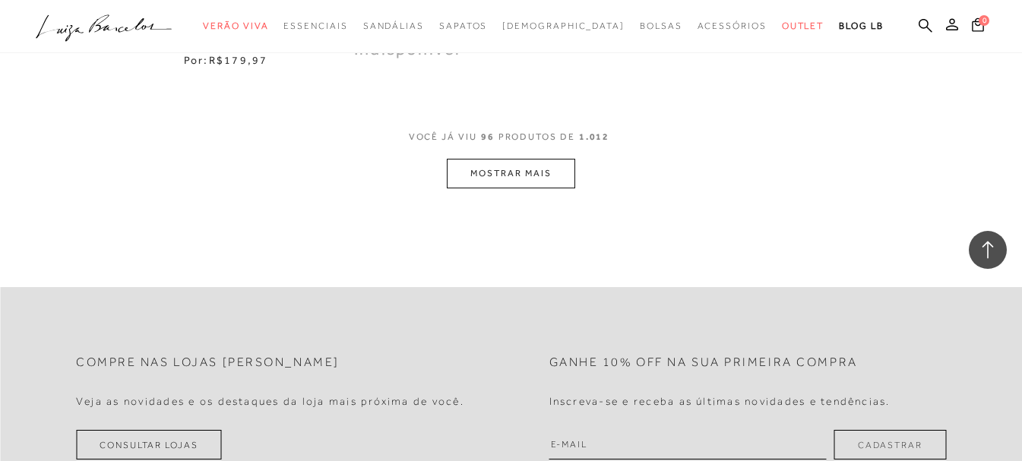
click at [492, 174] on button "MOSTRAR MAIS" at bounding box center [511, 174] width 128 height 30
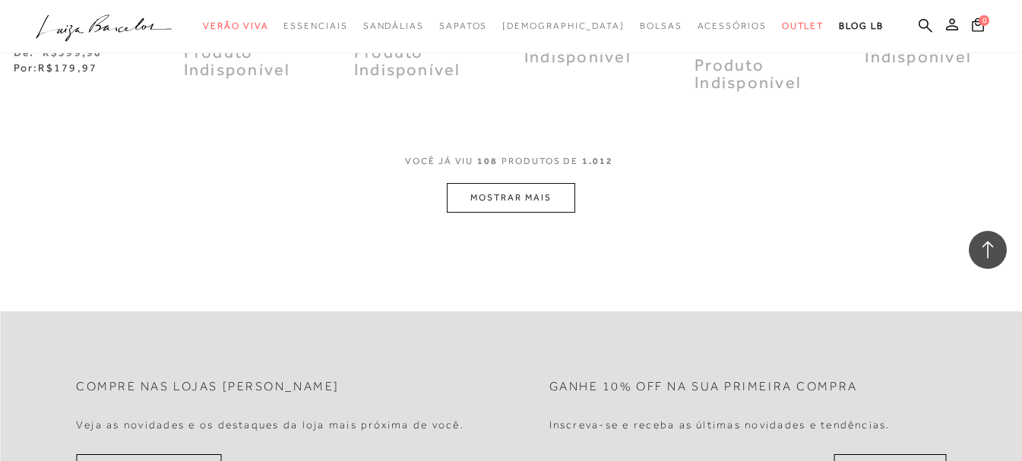
scroll to position [6925, 0]
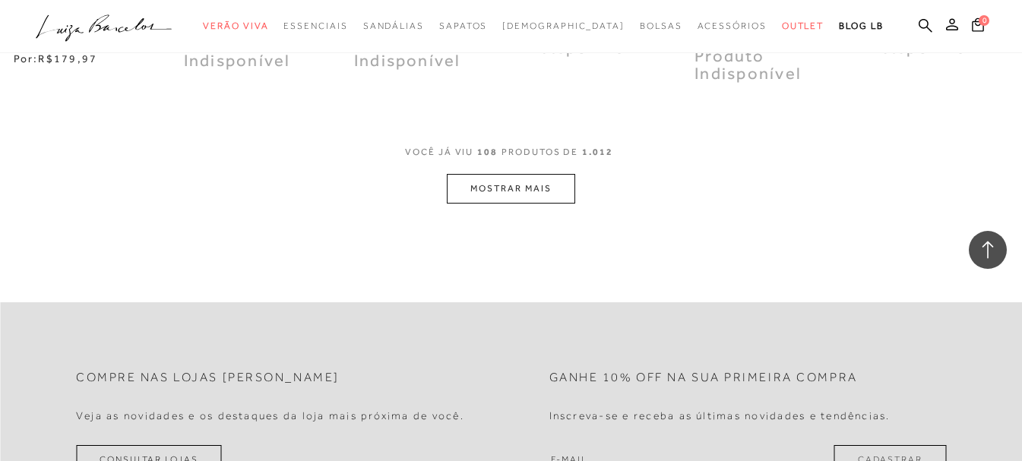
click at [495, 185] on button "MOSTRAR MAIS" at bounding box center [511, 189] width 128 height 30
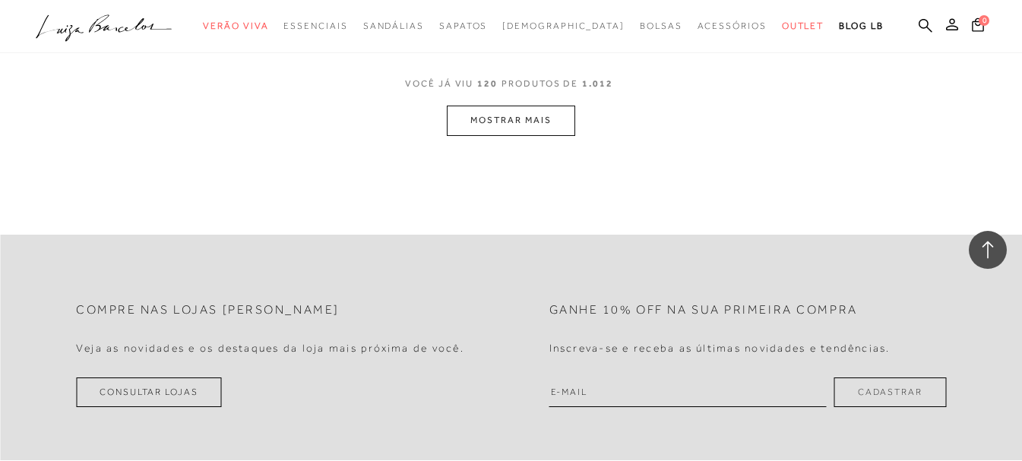
scroll to position [7760, 0]
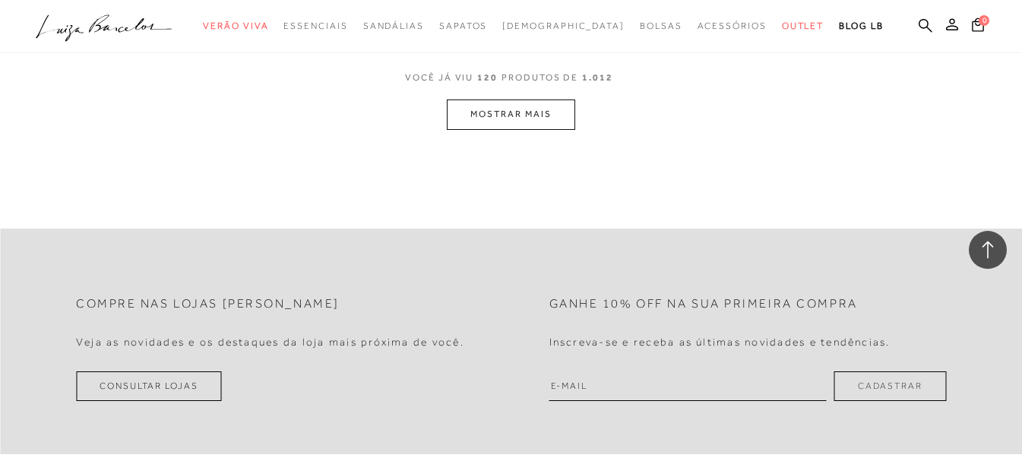
click at [477, 116] on button "MOSTRAR MAIS" at bounding box center [511, 115] width 128 height 30
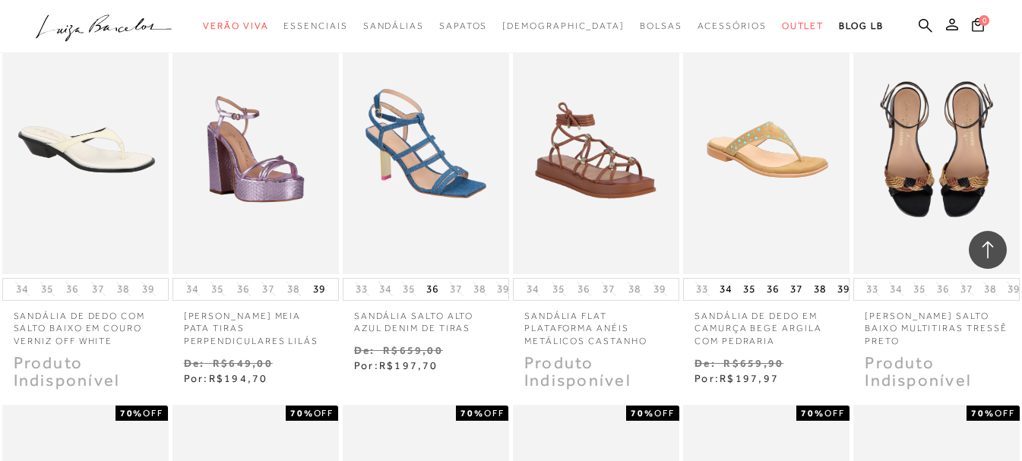
click at [666, 341] on p "Sandália flat plataforma anéis metálicos castanho" at bounding box center [596, 324] width 166 height 47
